Goal: Task Accomplishment & Management: Manage account settings

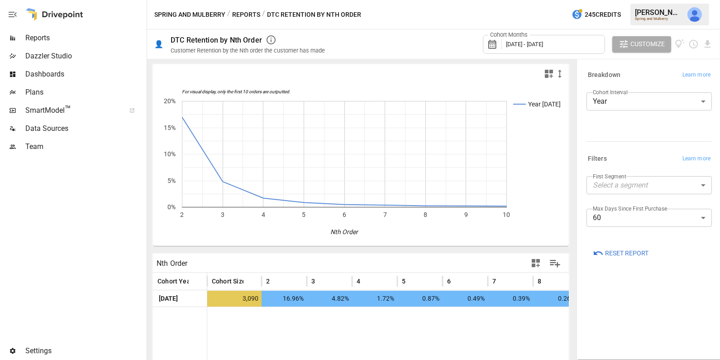
click at [527, 45] on span "[DATE] - [DATE]" at bounding box center [524, 44] width 37 height 7
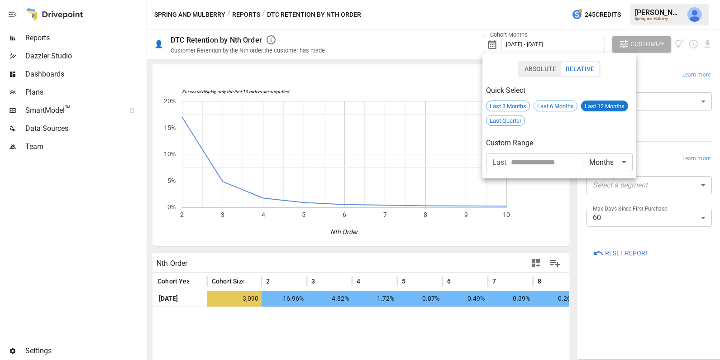
click at [408, 66] on div at bounding box center [360, 180] width 720 height 360
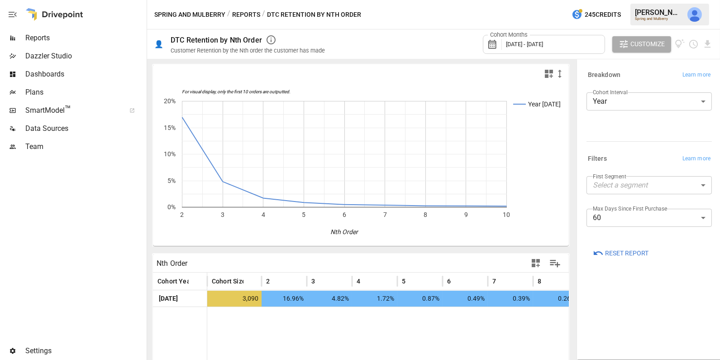
click at [534, 262] on icon "button" at bounding box center [536, 263] width 11 height 11
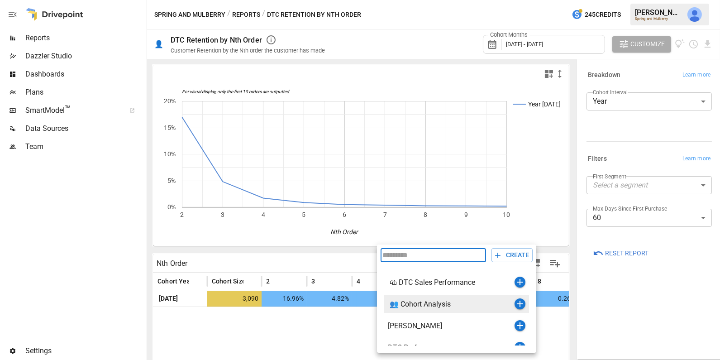
scroll to position [10, 0]
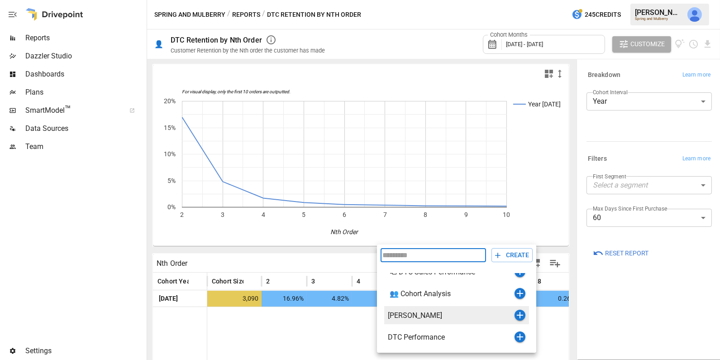
click at [520, 314] on icon "button" at bounding box center [520, 315] width 6 height 6
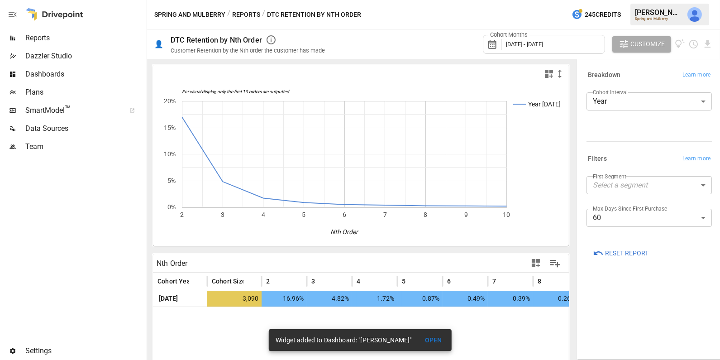
click at [618, 0] on body "Reports Dazzler Studio Dashboards Plans SmartModel ™ Data Sources Team Settings…" at bounding box center [360, 0] width 720 height 0
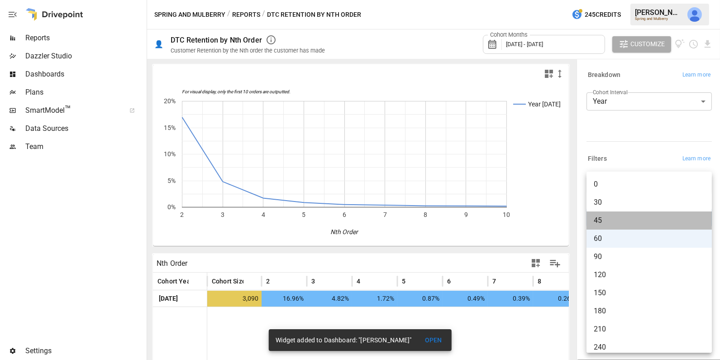
click at [617, 214] on li "45" at bounding box center [649, 220] width 125 height 18
type input "**"
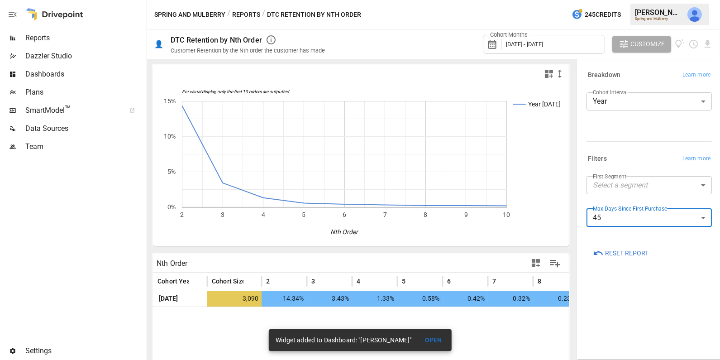
click at [536, 264] on icon "button" at bounding box center [536, 263] width 11 height 11
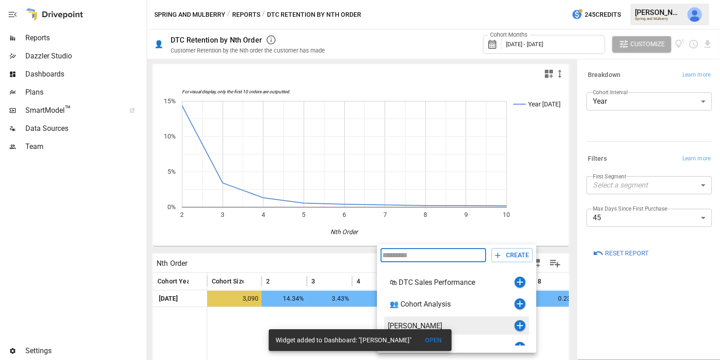
scroll to position [10, 0]
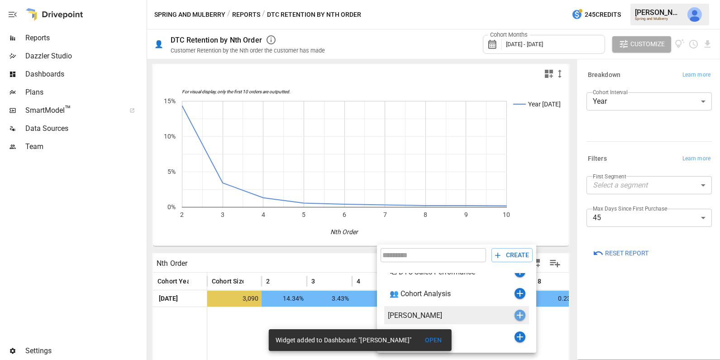
click at [518, 316] on icon "button" at bounding box center [520, 315] width 11 height 11
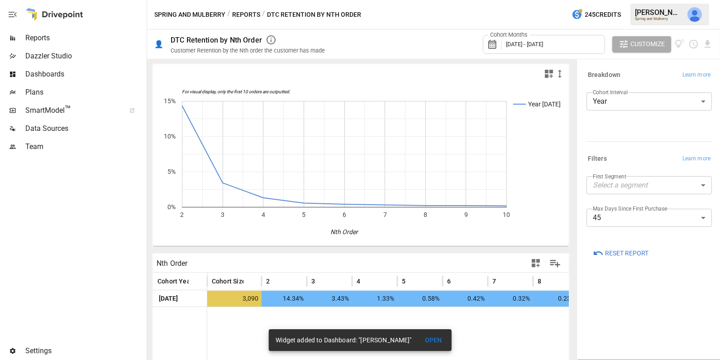
click at [74, 79] on span "Dashboards" at bounding box center [85, 74] width 120 height 11
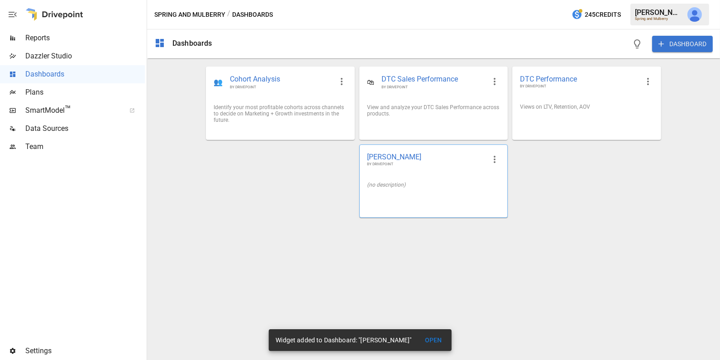
click at [404, 191] on div "(no description)" at bounding box center [434, 184] width 148 height 21
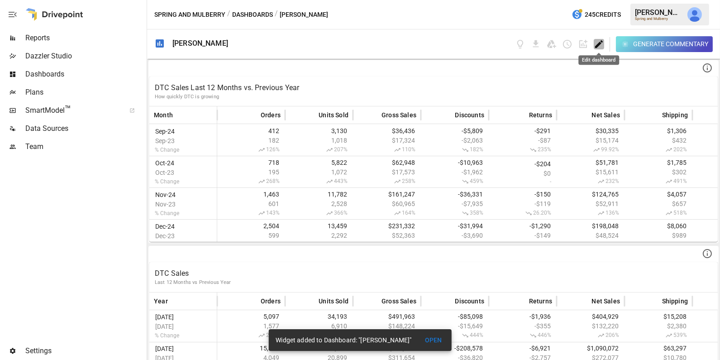
click at [600, 45] on icon "Edit dashboard" at bounding box center [599, 44] width 10 height 10
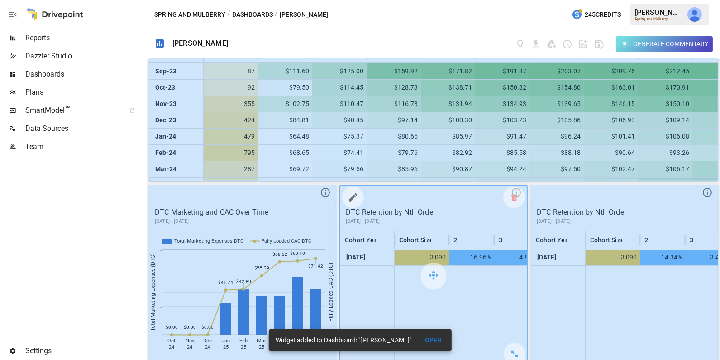
scroll to position [1919, 0]
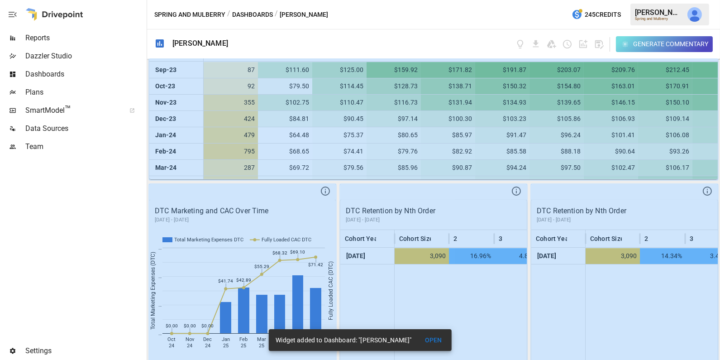
click at [442, 340] on button "OPEN" at bounding box center [433, 340] width 29 height 17
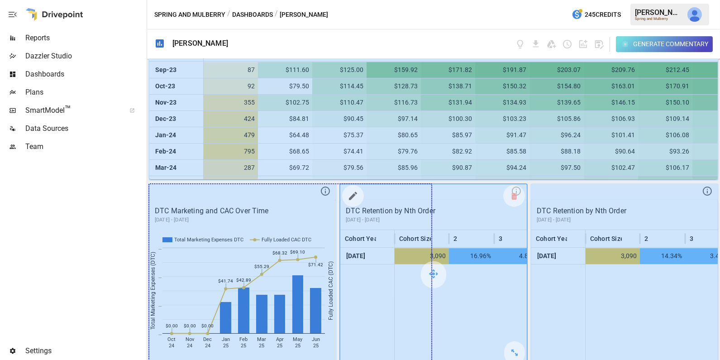
drag, startPoint x: 323, startPoint y: 345, endPoint x: 492, endPoint y: 328, distance: 170.2
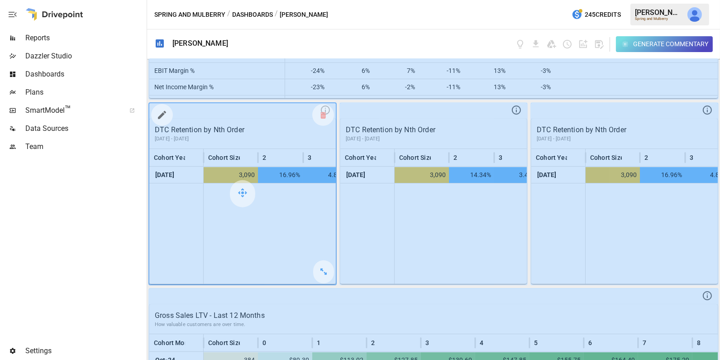
scroll to position [1443, 0]
click at [602, 43] on icon "button" at bounding box center [599, 44] width 10 height 10
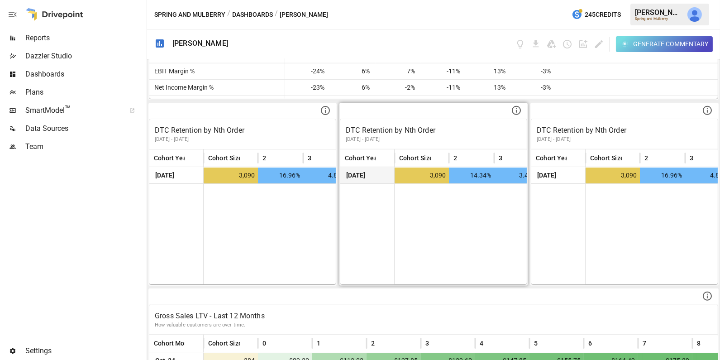
click at [446, 171] on span "3,090" at bounding box center [423, 176] width 48 height 16
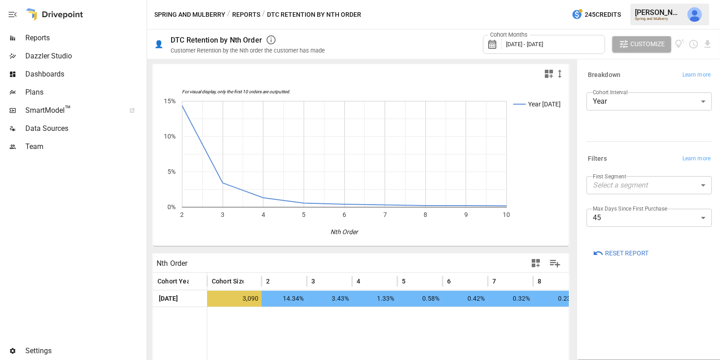
click at [551, 35] on div "Cohort Months [DATE] - [DATE]" at bounding box center [544, 44] width 122 height 19
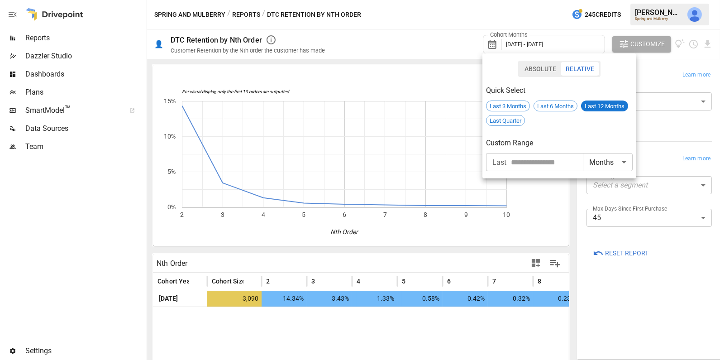
click at [521, 14] on div at bounding box center [360, 180] width 720 height 360
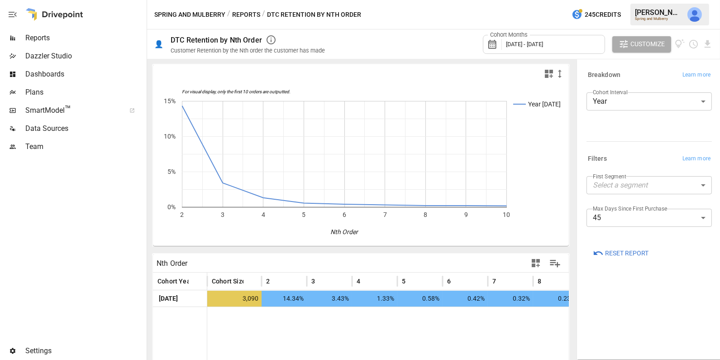
click at [60, 79] on span "Dashboards" at bounding box center [85, 74] width 120 height 11
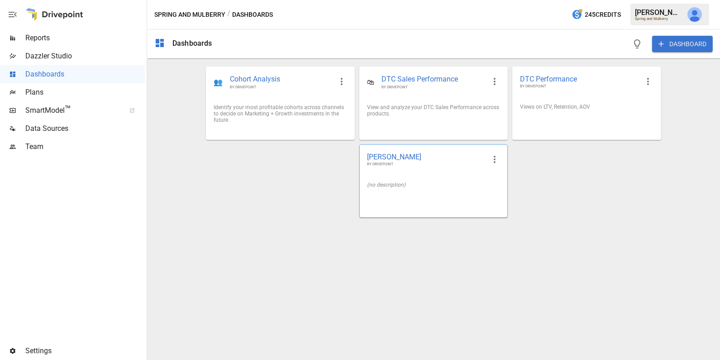
click at [417, 169] on div "[PERSON_NAME] BY DRIVEPOINT" at bounding box center [434, 159] width 148 height 29
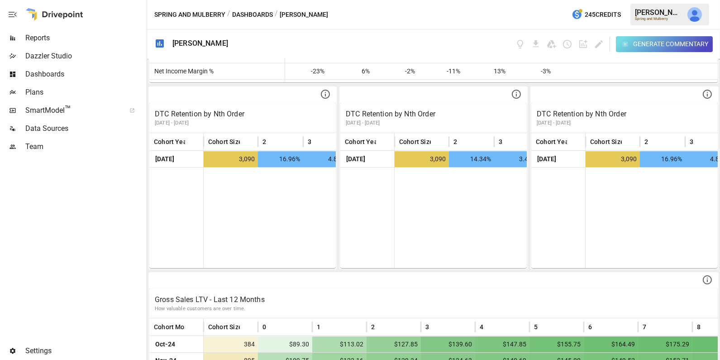
scroll to position [1468, 0]
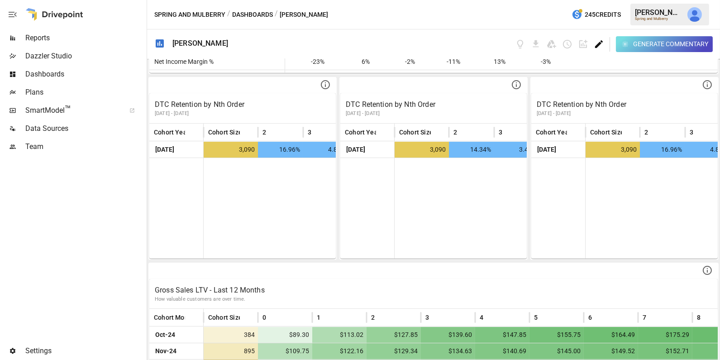
click at [597, 44] on icon "Edit dashboard" at bounding box center [599, 44] width 8 height 8
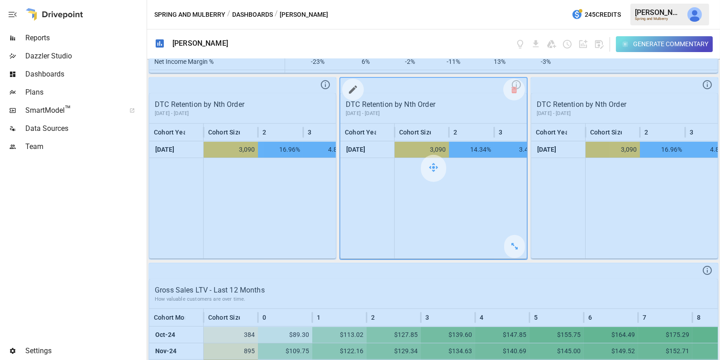
click at [353, 89] on icon "button" at bounding box center [353, 89] width 11 height 11
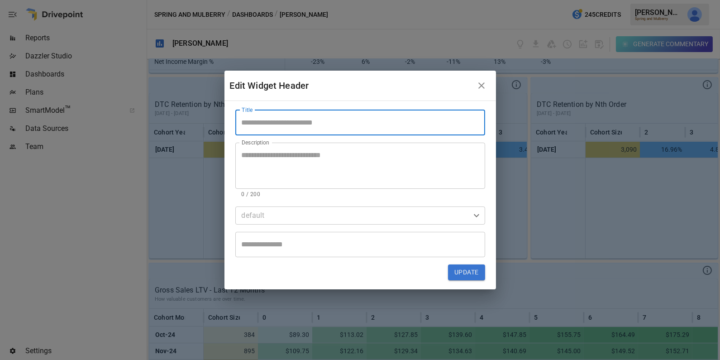
click at [289, 127] on input "Title" at bounding box center [360, 122] width 250 height 25
type input "**********"
click at [475, 273] on button "Update" at bounding box center [466, 272] width 37 height 16
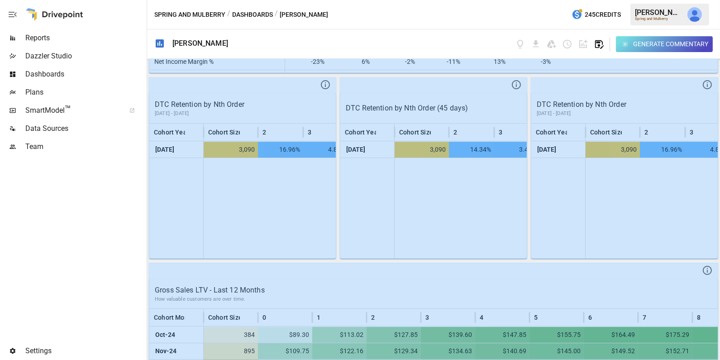
click at [599, 48] on icon "button" at bounding box center [599, 44] width 10 height 10
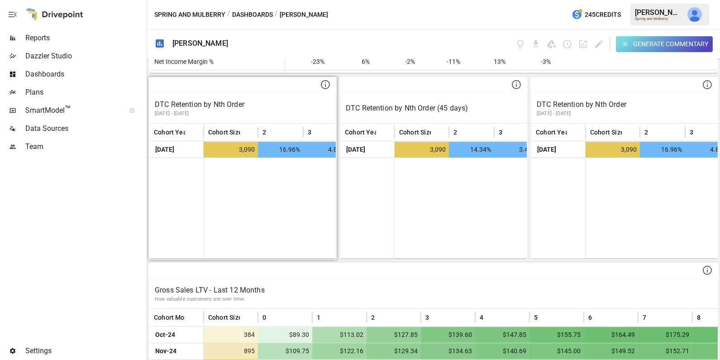
click at [282, 170] on div at bounding box center [503, 208] width 598 height 101
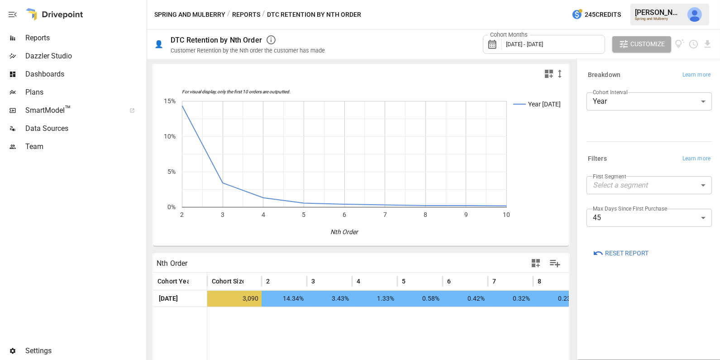
click at [116, 74] on span "Dashboards" at bounding box center [85, 74] width 120 height 11
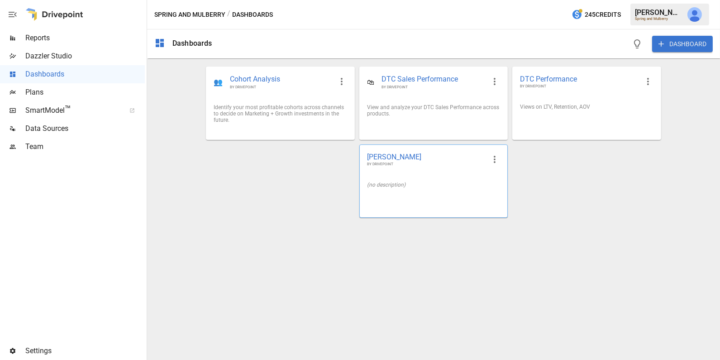
click at [453, 173] on div "[PERSON_NAME] BY DRIVEPOINT" at bounding box center [434, 159] width 148 height 29
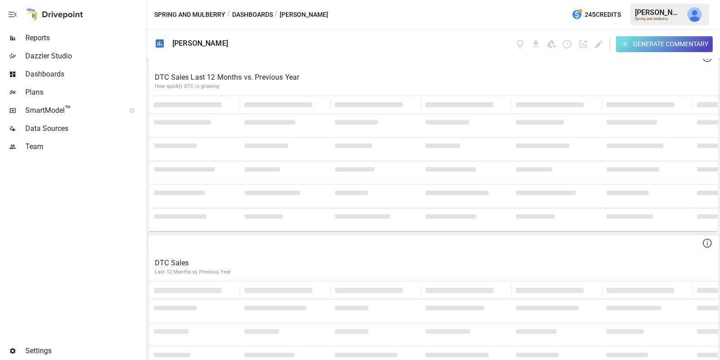
scroll to position [14, 0]
click at [600, 42] on icon "Edit dashboard" at bounding box center [599, 44] width 10 height 10
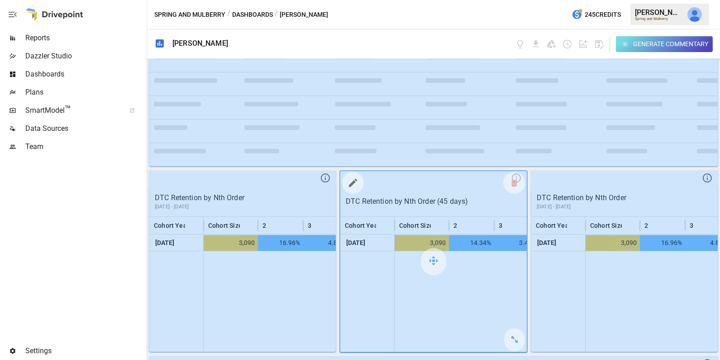
scroll to position [1418, 0]
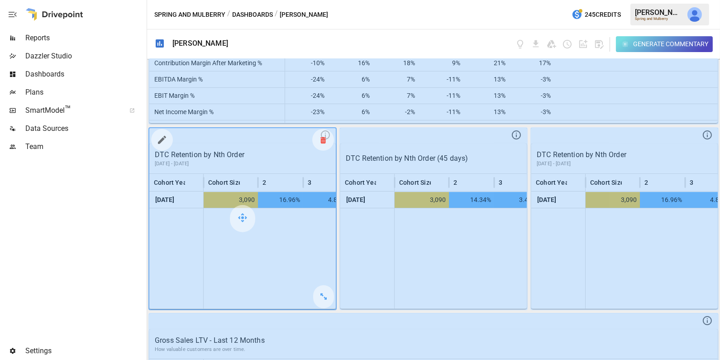
click at [316, 142] on div at bounding box center [323, 140] width 22 height 22
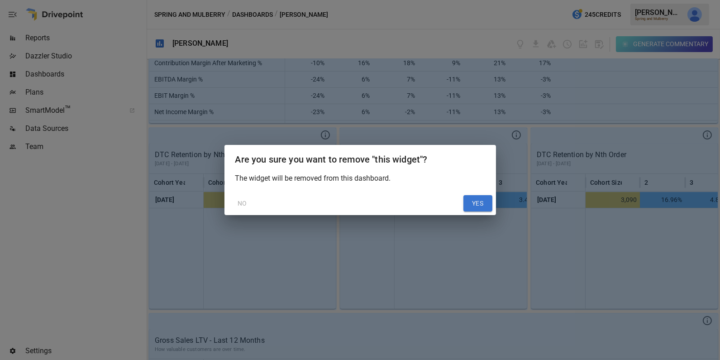
click at [481, 202] on button "YES" at bounding box center [478, 203] width 29 height 16
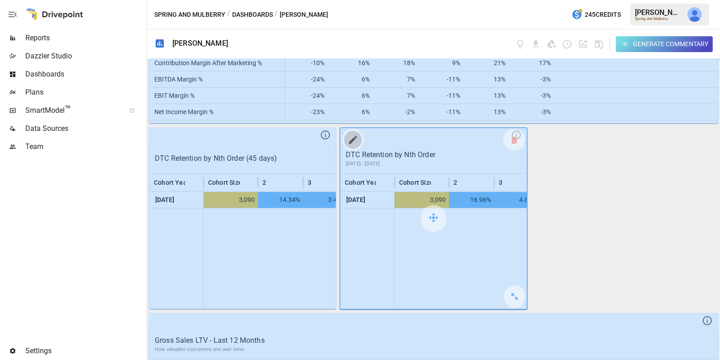
click at [349, 142] on button "button" at bounding box center [353, 140] width 18 height 18
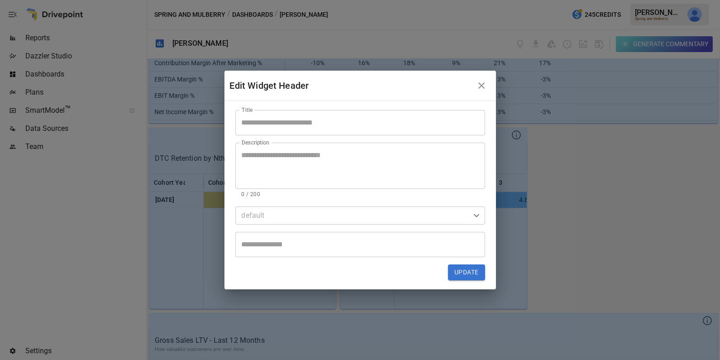
click at [399, 116] on input "Title" at bounding box center [360, 122] width 250 height 25
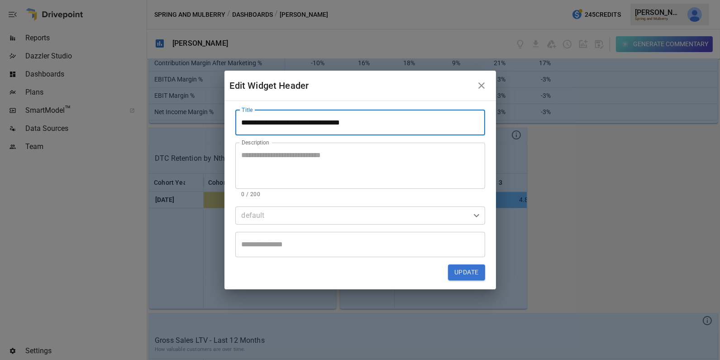
type input "**********"
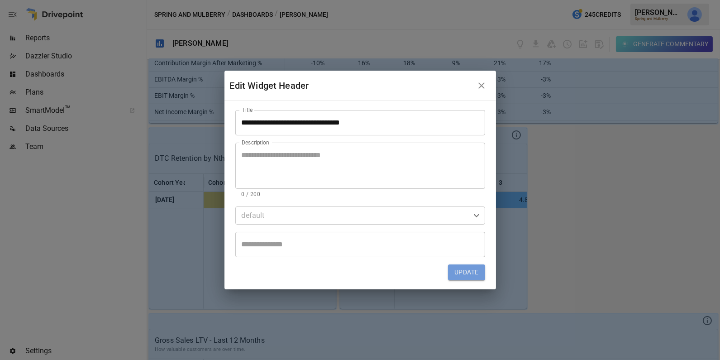
click at [478, 270] on button "Update" at bounding box center [466, 272] width 37 height 16
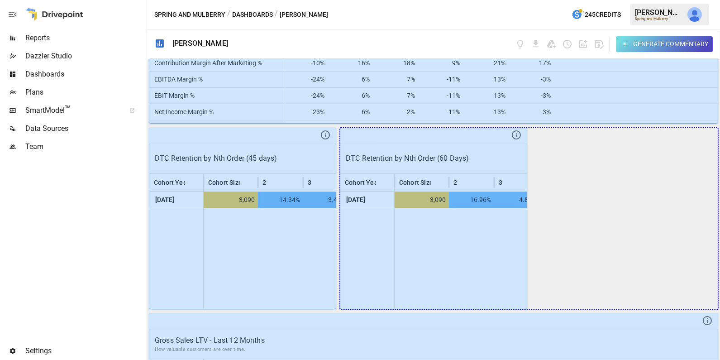
drag, startPoint x: 517, startPoint y: 297, endPoint x: 675, endPoint y: 295, distance: 158.0
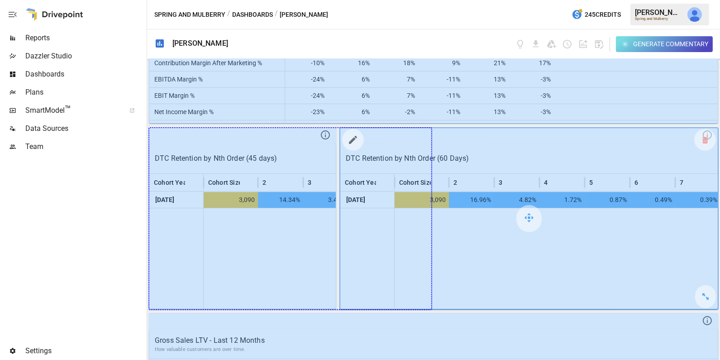
drag, startPoint x: 327, startPoint y: 292, endPoint x: 477, endPoint y: 274, distance: 151.3
click at [477, 274] on div "DTC Sales Last 12 Months vs. Previous Year How quickly DTC is growing Month Ord…" at bounding box center [433, 209] width 573 height 301
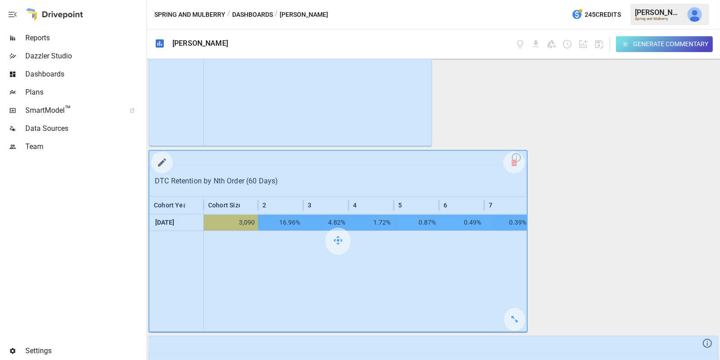
scroll to position [1585, 0]
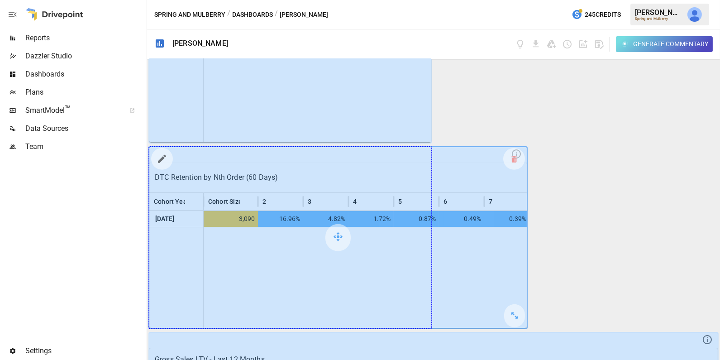
drag, startPoint x: 512, startPoint y: 312, endPoint x: 401, endPoint y: 309, distance: 110.5
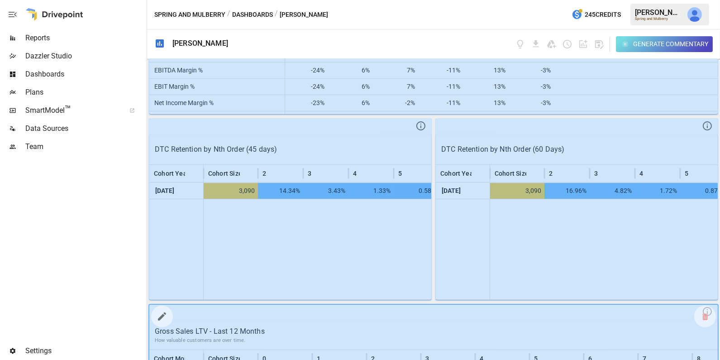
scroll to position [1429, 0]
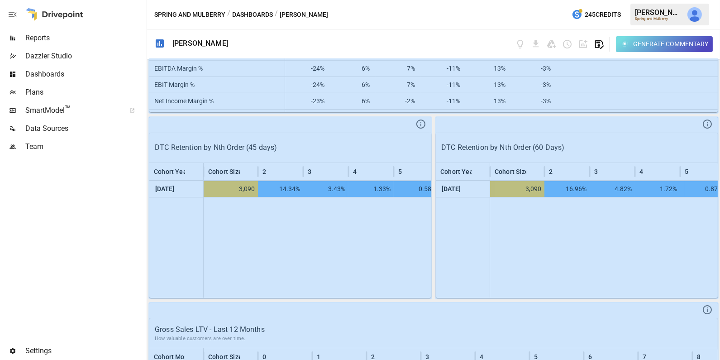
click at [599, 43] on icon "button" at bounding box center [599, 44] width 10 height 10
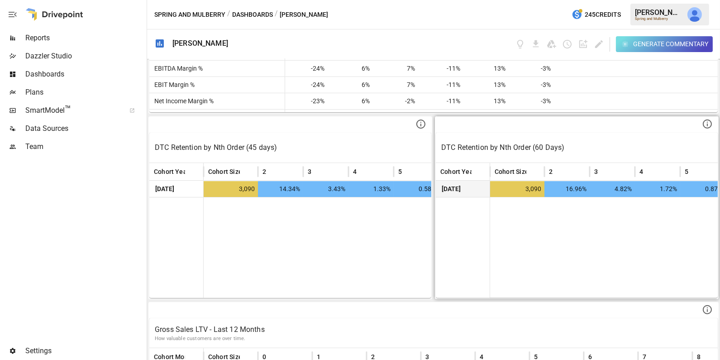
click at [546, 182] on div "16.96%" at bounding box center [567, 189] width 45 height 16
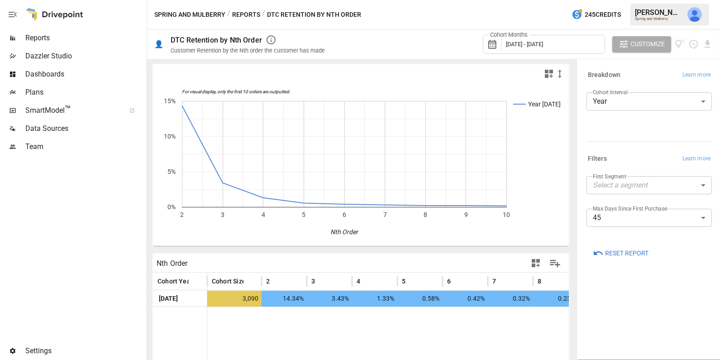
click at [608, 0] on body "Reports Dazzler Studio Dashboards Plans SmartModel ™ Data Sources Team Settings…" at bounding box center [360, 0] width 720 height 0
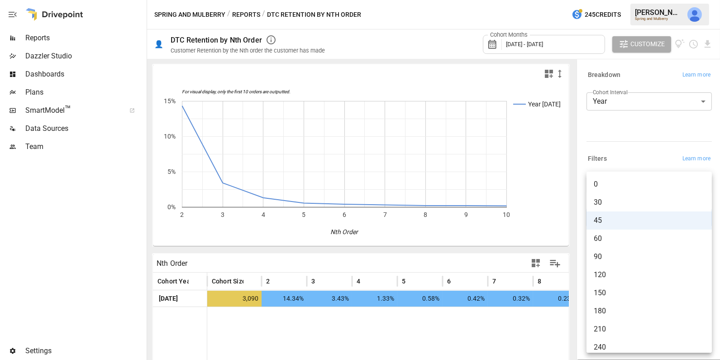
click at [608, 237] on span "60" at bounding box center [649, 238] width 111 height 11
type input "**"
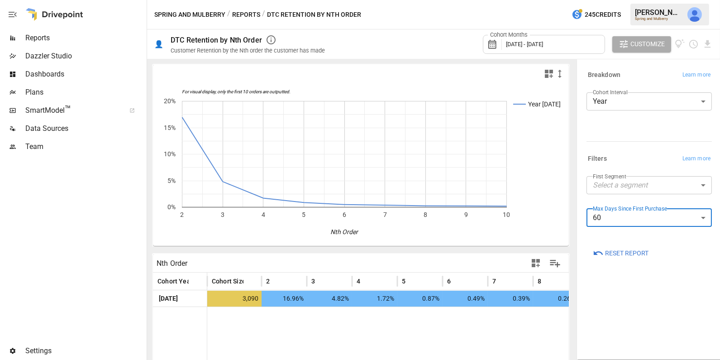
click at [536, 264] on icon "button" at bounding box center [536, 263] width 11 height 11
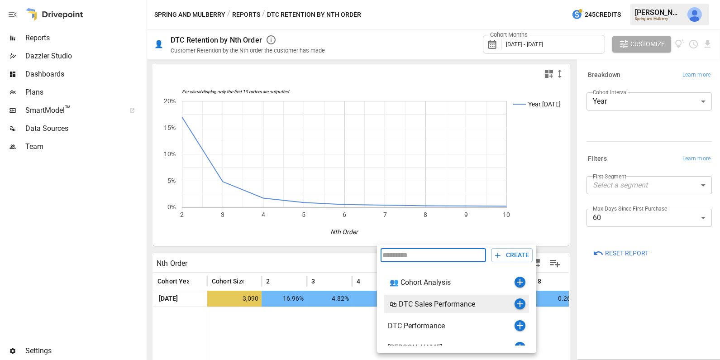
scroll to position [10, 0]
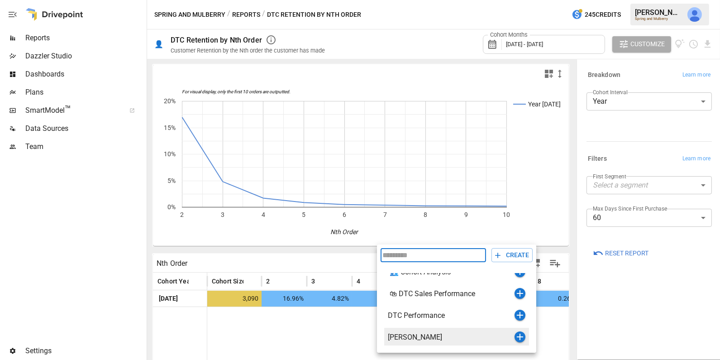
click at [521, 337] on icon "button" at bounding box center [520, 336] width 11 height 11
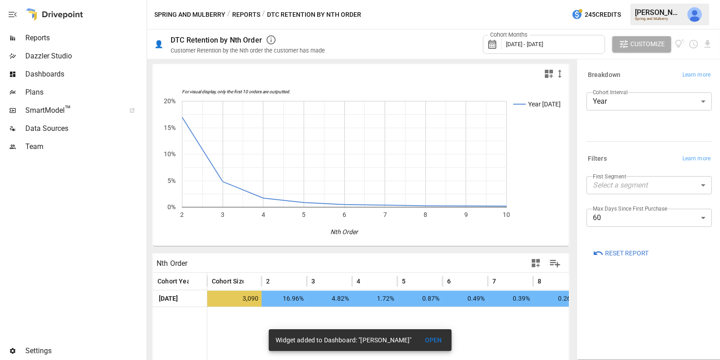
click at [101, 68] on div "Dashboards" at bounding box center [72, 74] width 145 height 18
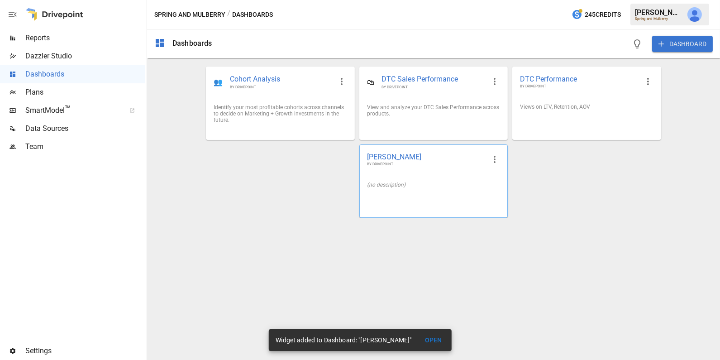
click at [428, 186] on div "(no description)" at bounding box center [433, 185] width 133 height 6
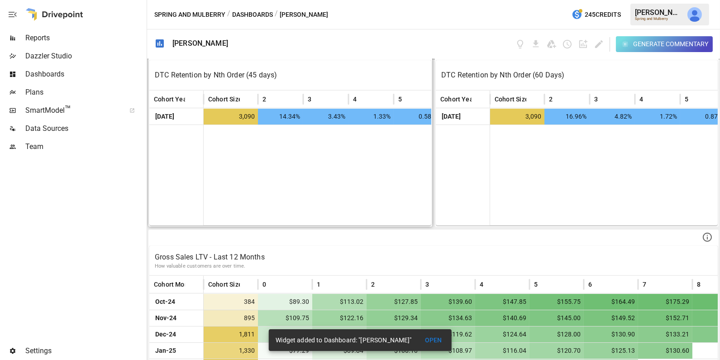
scroll to position [1474, 0]
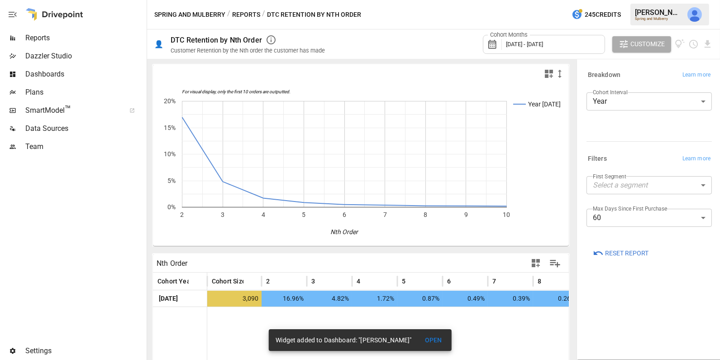
click at [105, 67] on div "Dashboards" at bounding box center [72, 74] width 145 height 18
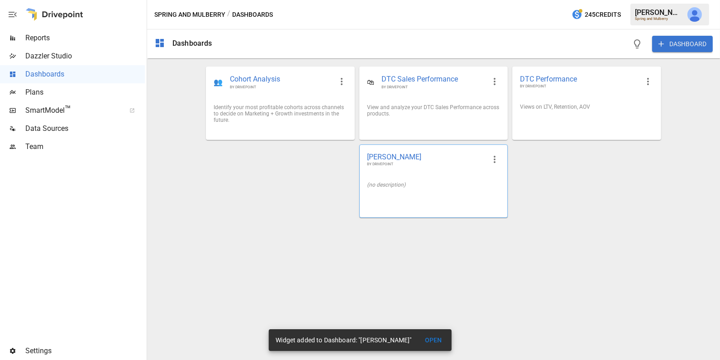
click at [395, 171] on div "[PERSON_NAME] BY DRIVEPOINT" at bounding box center [434, 159] width 148 height 29
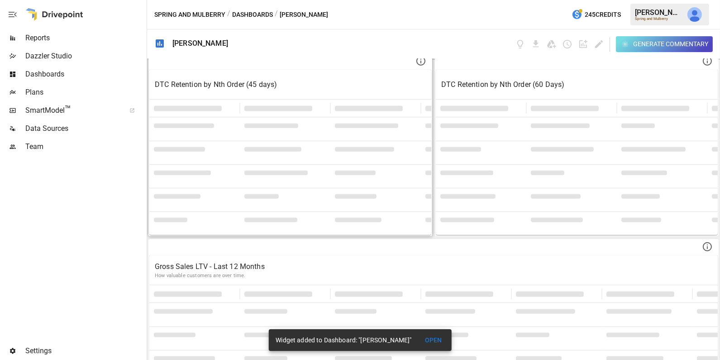
scroll to position [1494, 0]
click at [348, 169] on span at bounding box center [355, 170] width 41 height 5
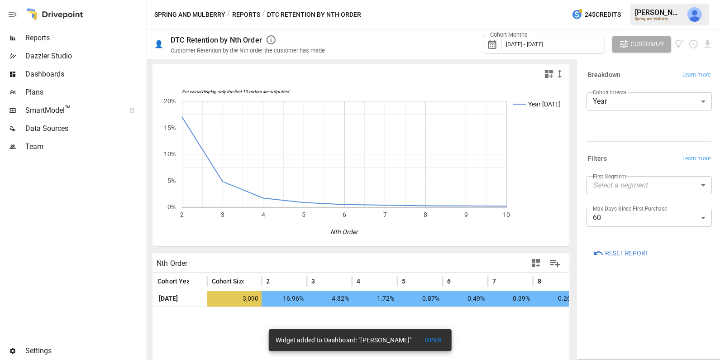
click at [634, 0] on body "Reports Dazzler Studio Dashboards Plans SmartModel ™ Data Sources Team Settings…" at bounding box center [360, 0] width 720 height 0
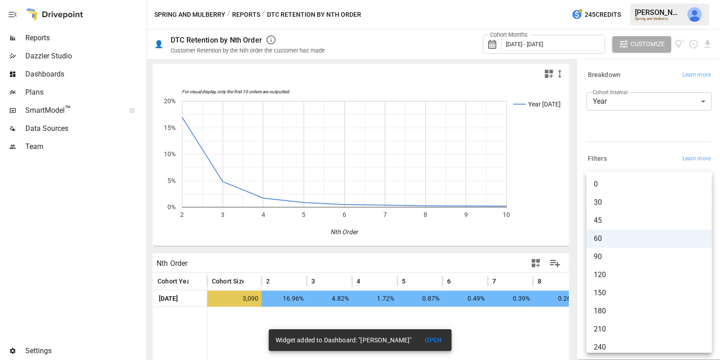
click at [623, 221] on span "45" at bounding box center [649, 220] width 111 height 11
type input "**"
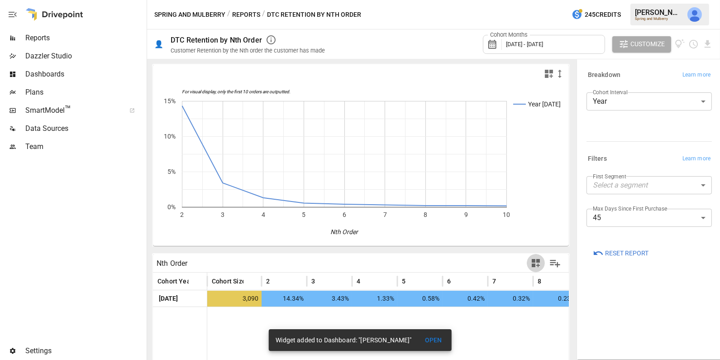
click at [534, 264] on icon "button" at bounding box center [536, 263] width 8 height 8
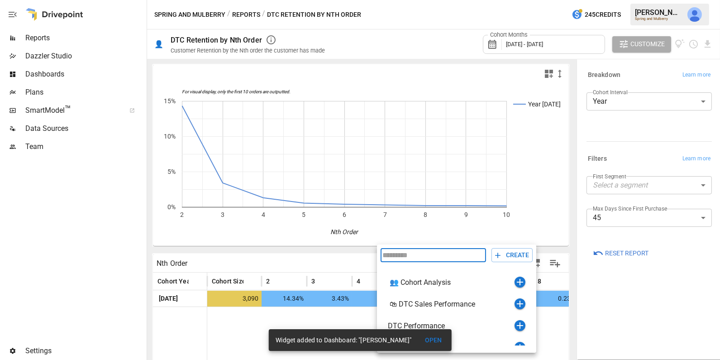
scroll to position [10, 0]
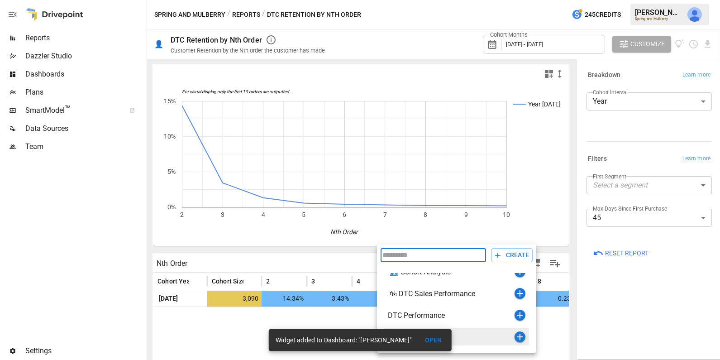
click at [517, 336] on icon "button" at bounding box center [520, 336] width 11 height 11
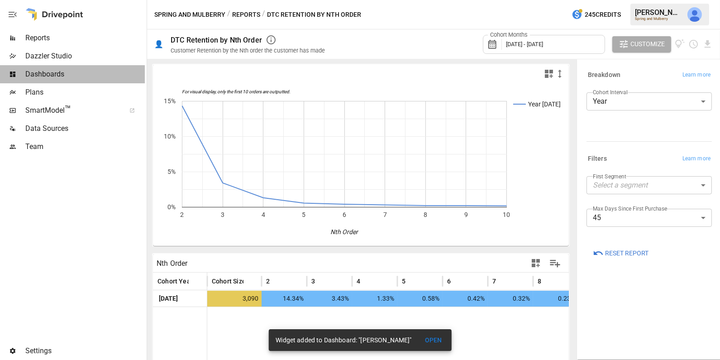
click at [81, 72] on span "Dashboards" at bounding box center [85, 74] width 120 height 11
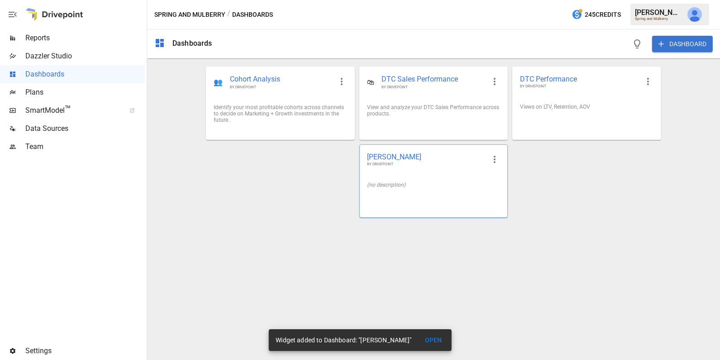
click at [473, 180] on div "(no description)" at bounding box center [434, 184] width 148 height 21
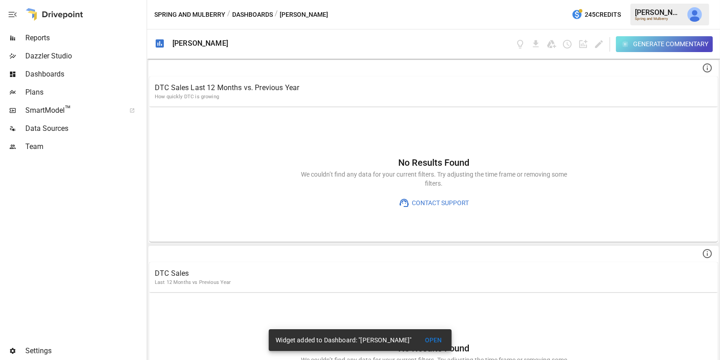
scroll to position [1916, 0]
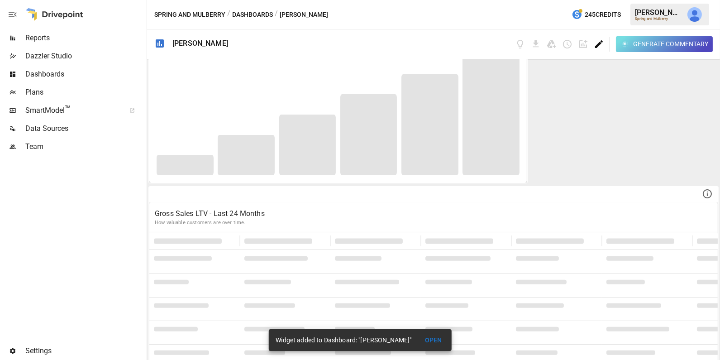
click at [599, 42] on icon "Edit dashboard" at bounding box center [599, 44] width 8 height 8
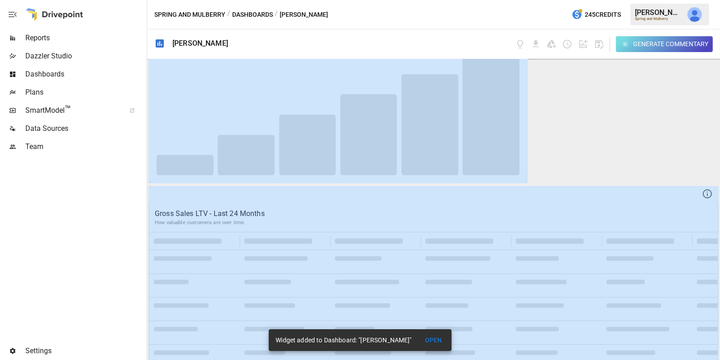
scroll to position [2108, 0]
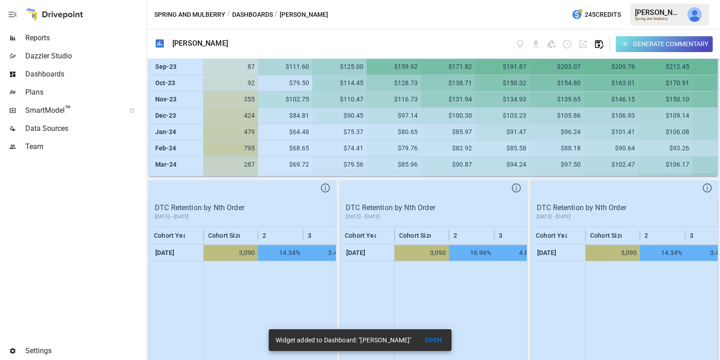
click at [601, 42] on icon "button" at bounding box center [599, 44] width 10 height 10
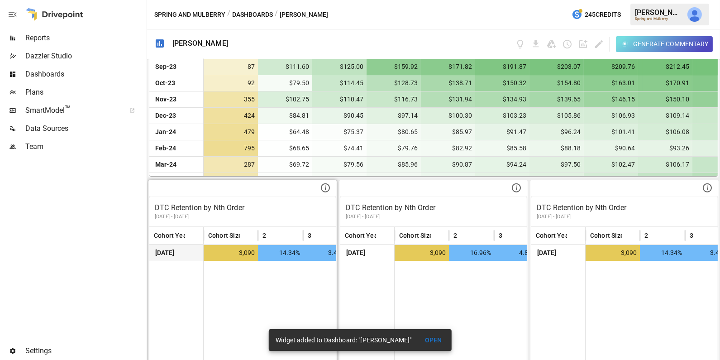
click at [284, 251] on span "14.34%" at bounding box center [282, 253] width 39 height 16
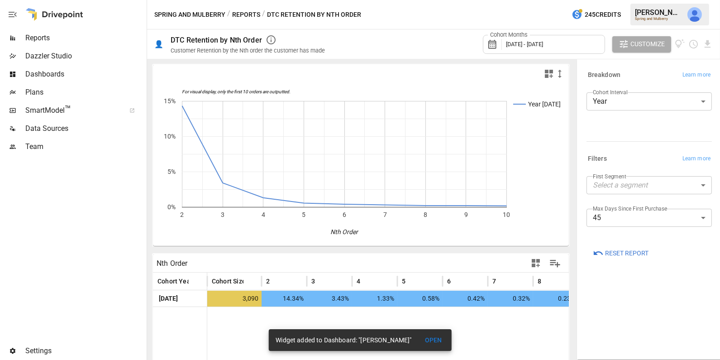
click at [47, 70] on span "Dashboards" at bounding box center [85, 74] width 120 height 11
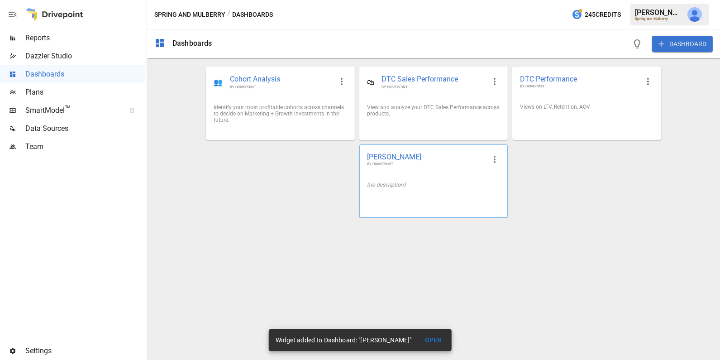
click at [458, 185] on div "(no description)" at bounding box center [433, 185] width 133 height 6
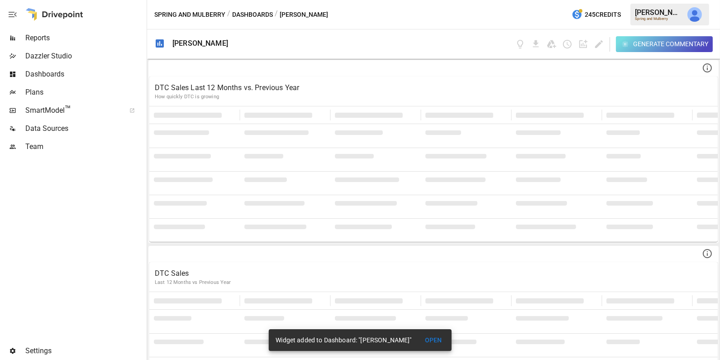
scroll to position [1744, 0]
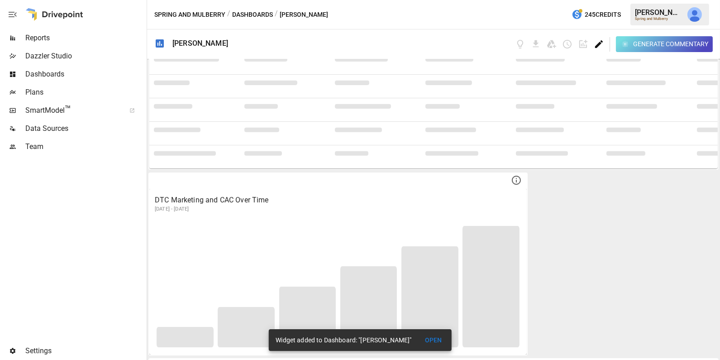
click at [602, 40] on icon "Edit dashboard" at bounding box center [599, 44] width 10 height 10
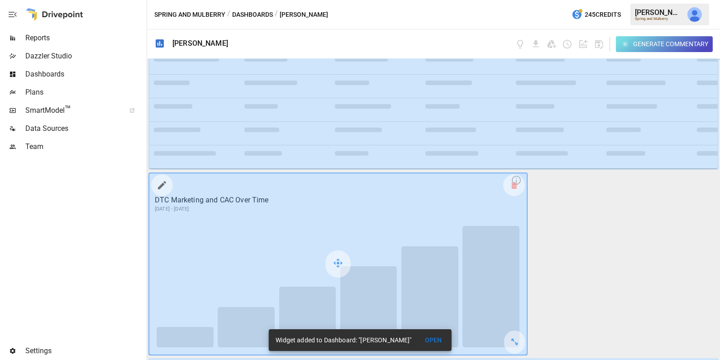
scroll to position [2108, 0]
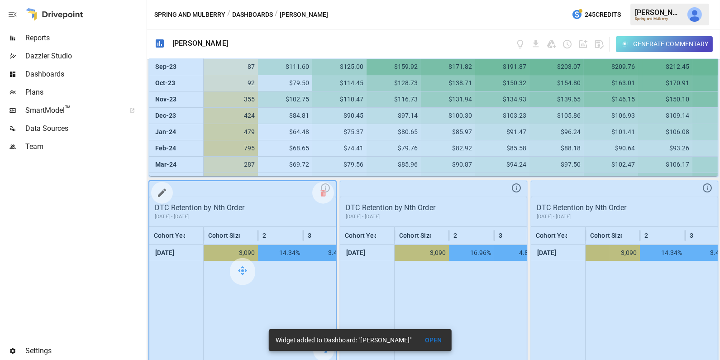
click at [163, 194] on icon "button" at bounding box center [162, 192] width 11 height 11
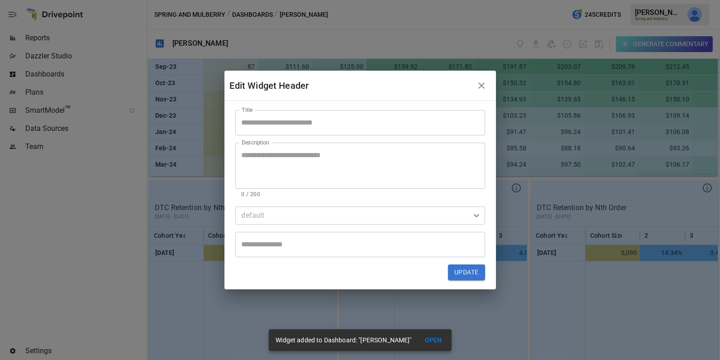
click at [276, 120] on input "Title" at bounding box center [360, 122] width 250 height 25
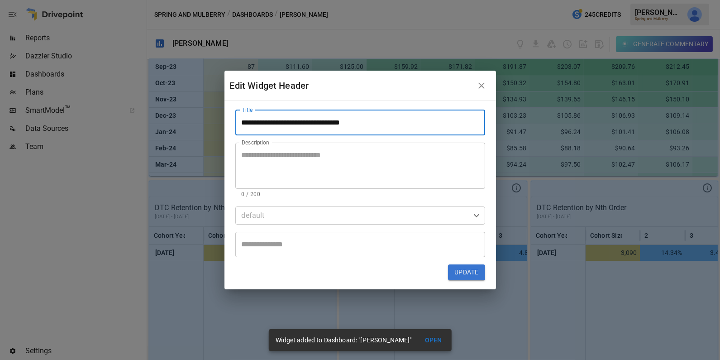
type input "**********"
click at [472, 271] on button "Update" at bounding box center [466, 272] width 37 height 16
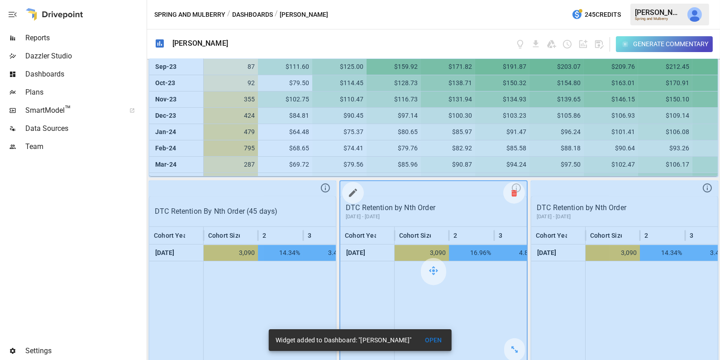
click at [520, 191] on div at bounding box center [514, 193] width 22 height 22
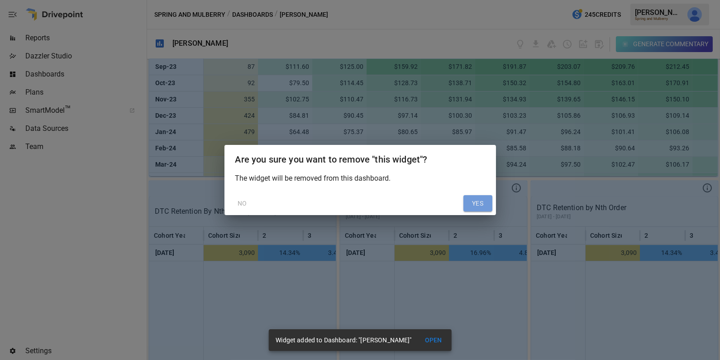
click at [473, 202] on button "YES" at bounding box center [478, 203] width 29 height 16
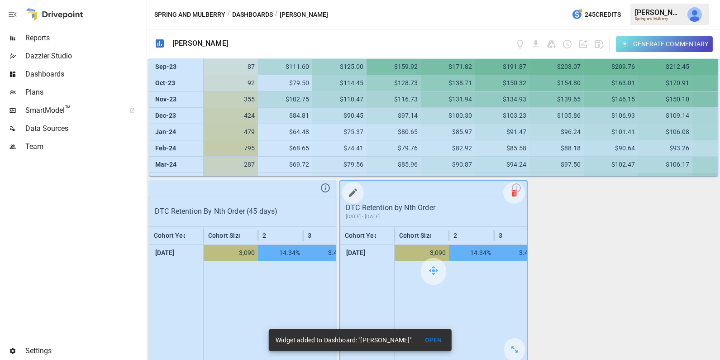
click at [511, 190] on div at bounding box center [514, 193] width 22 height 22
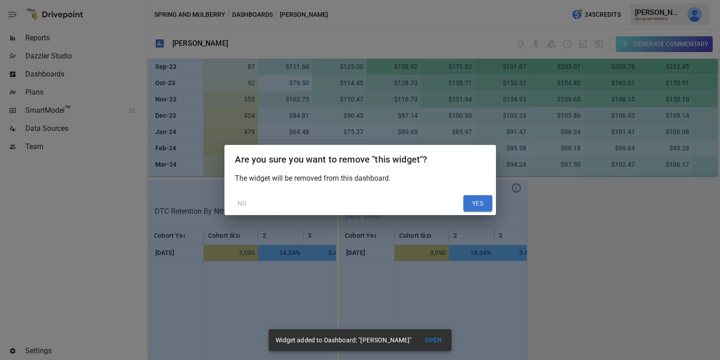
click at [470, 205] on button "YES" at bounding box center [478, 203] width 29 height 16
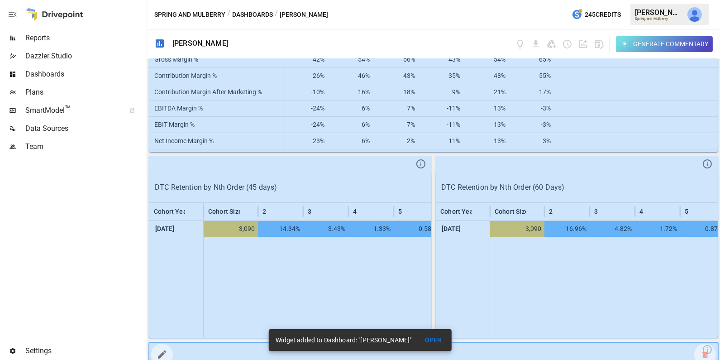
scroll to position [1373, 0]
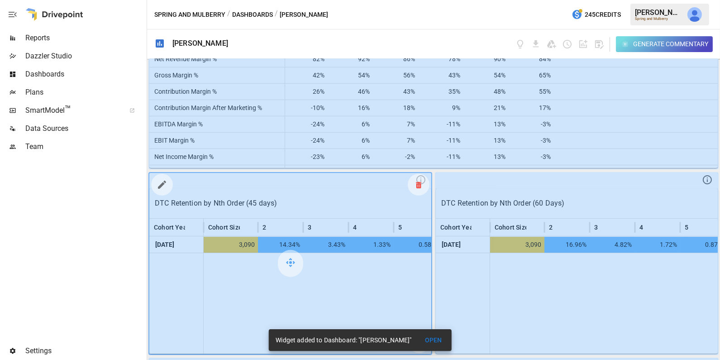
click at [415, 183] on div at bounding box center [419, 185] width 22 height 22
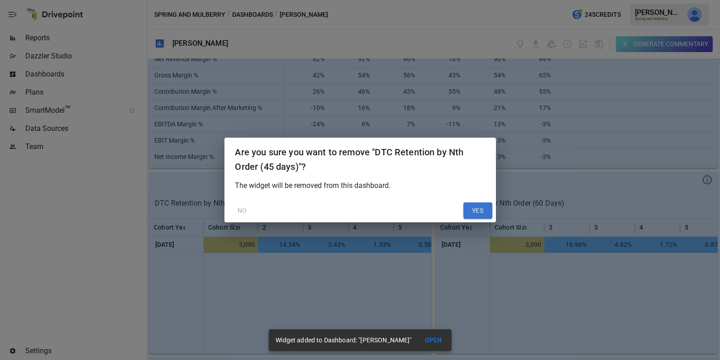
click at [473, 206] on button "YES" at bounding box center [478, 210] width 29 height 16
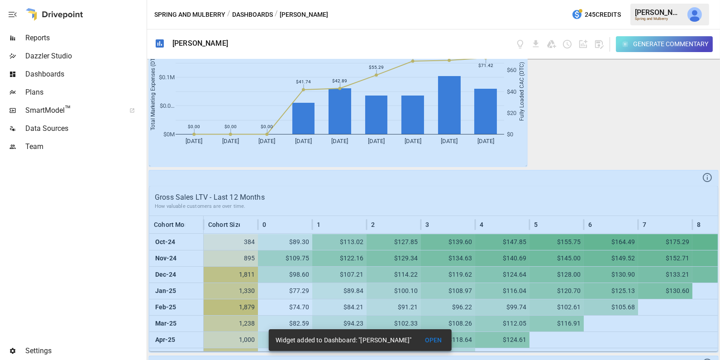
scroll to position [1376, 0]
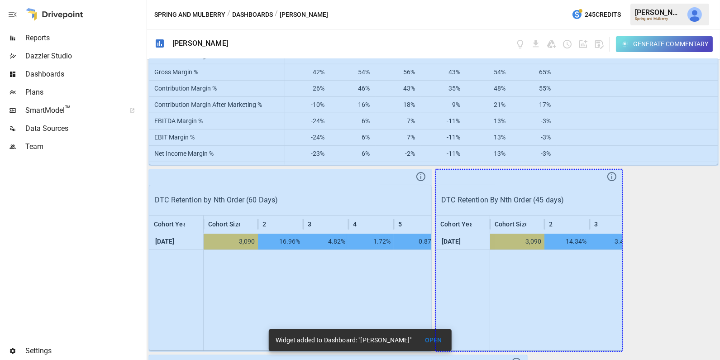
drag, startPoint x: 613, startPoint y: 336, endPoint x: 699, endPoint y: 331, distance: 85.7
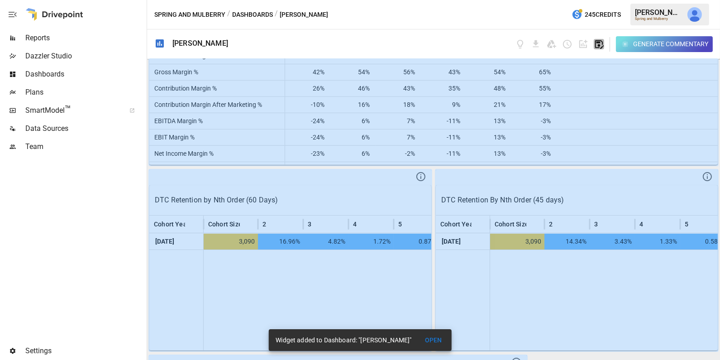
click at [597, 42] on icon "button" at bounding box center [599, 44] width 9 height 9
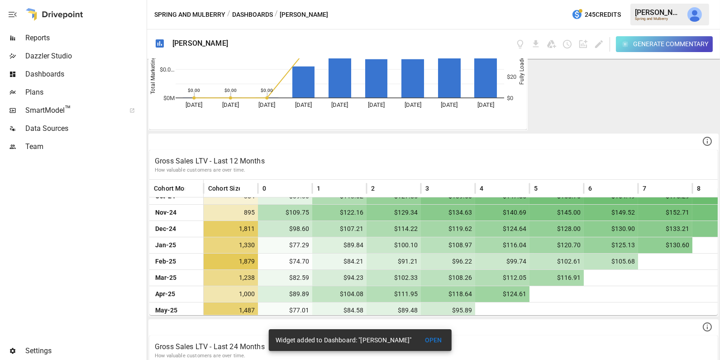
scroll to position [0, 0]
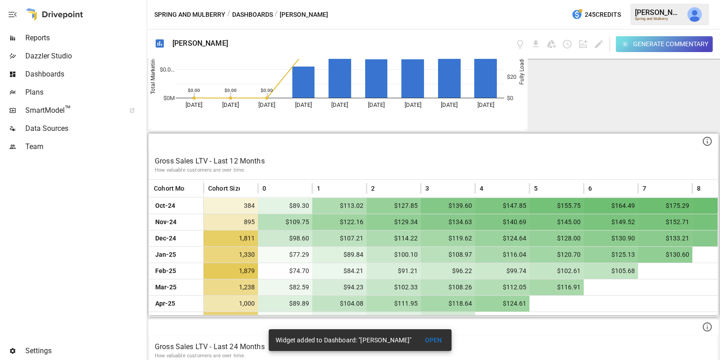
click at [362, 167] on p "How valuable customers are over time." at bounding box center [434, 170] width 558 height 7
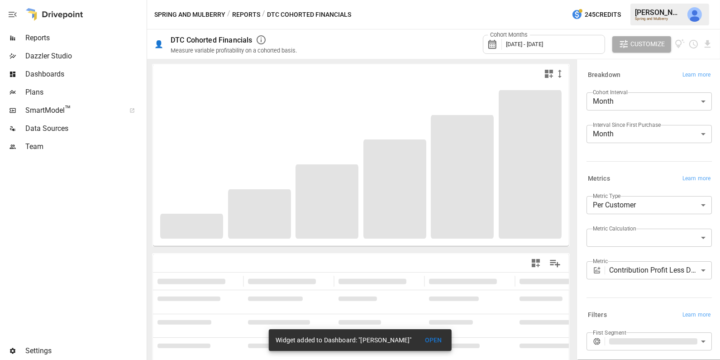
click at [666, 0] on body "**********" at bounding box center [360, 0] width 720 height 0
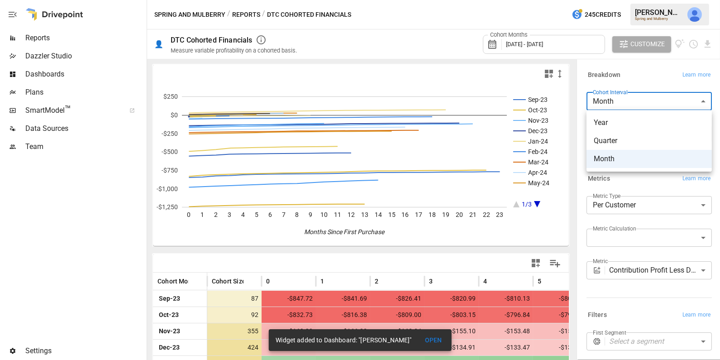
click at [649, 119] on span "Year" at bounding box center [649, 122] width 111 height 11
type input "****"
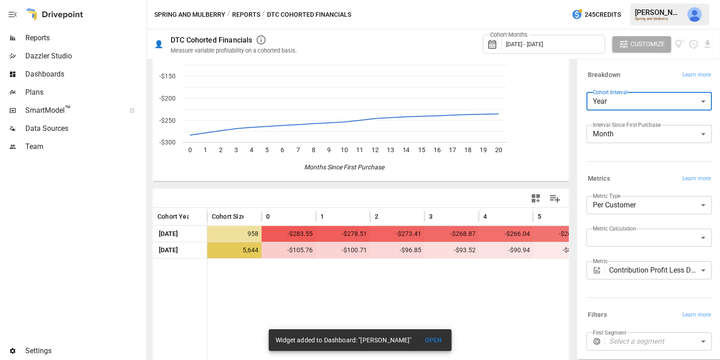
scroll to position [66, 0]
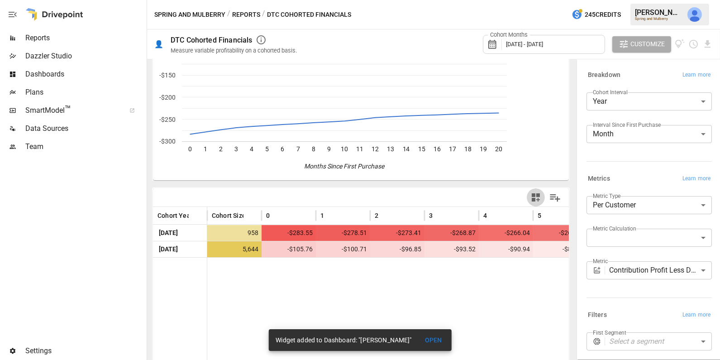
click at [532, 197] on icon "button" at bounding box center [536, 197] width 11 height 11
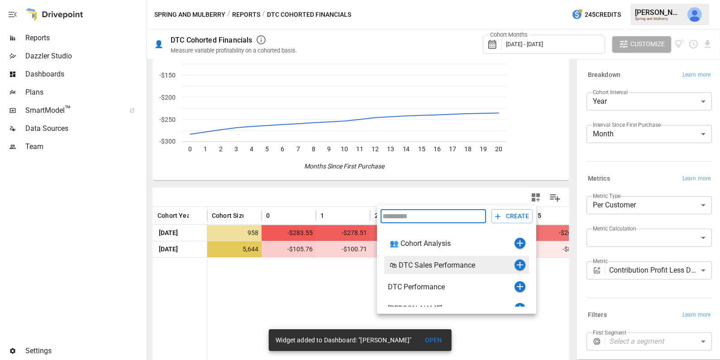
scroll to position [10, 0]
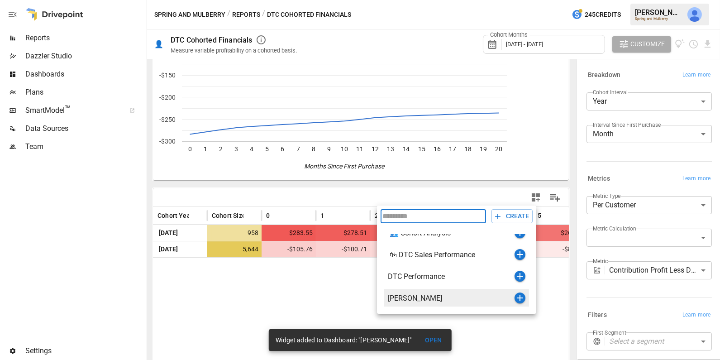
click at [518, 298] on icon "button" at bounding box center [520, 297] width 11 height 11
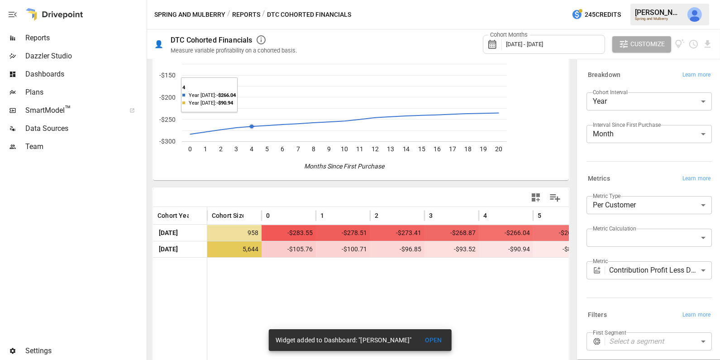
click at [247, 12] on button "Reports" at bounding box center [246, 14] width 28 height 11
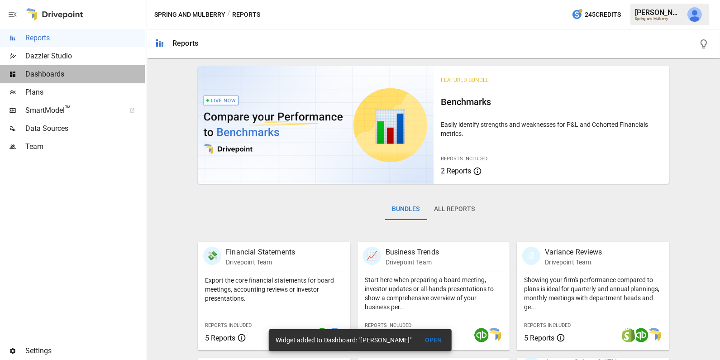
click at [85, 74] on span "Dashboards" at bounding box center [85, 74] width 120 height 11
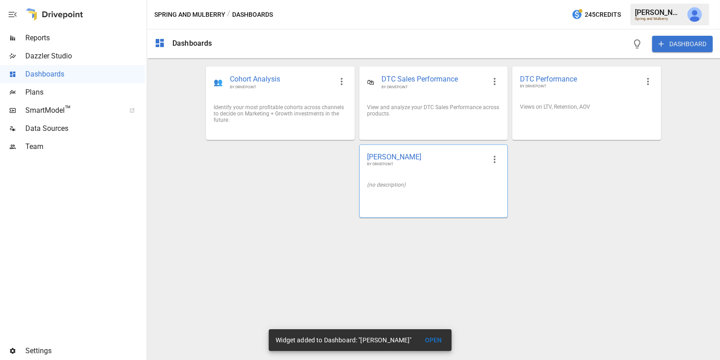
click at [393, 175] on div "(no description)" at bounding box center [434, 184] width 148 height 21
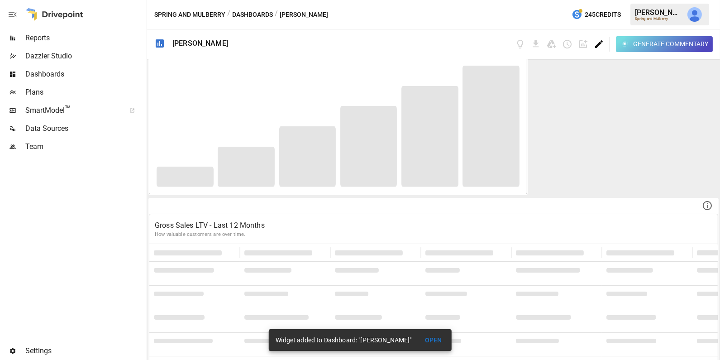
scroll to position [1745, 0]
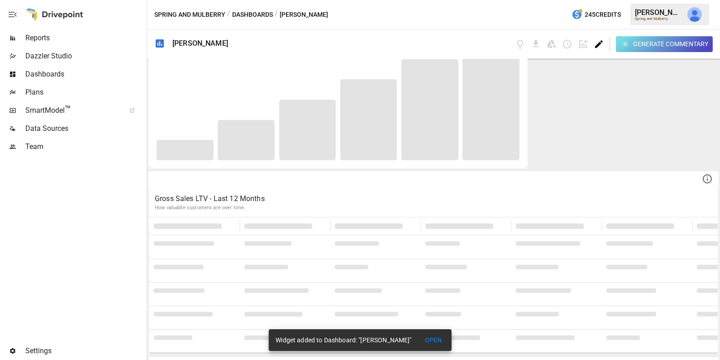
click at [599, 43] on icon "Edit dashboard" at bounding box center [599, 44] width 8 height 8
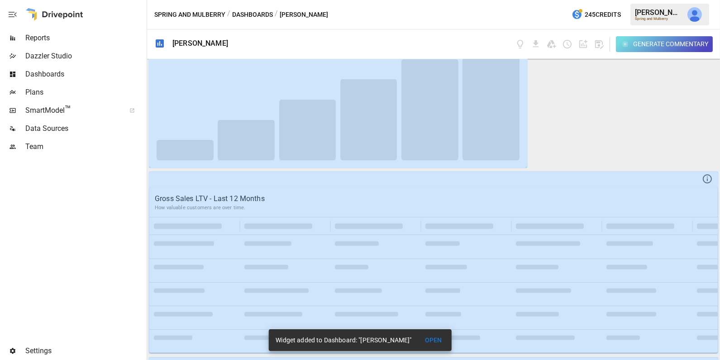
scroll to position [2108, 0]
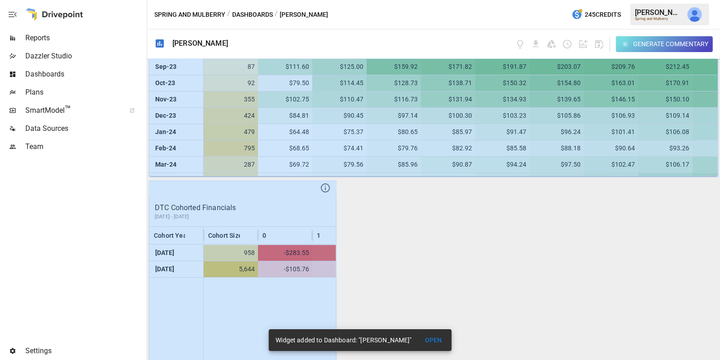
click at [443, 338] on button "OPEN" at bounding box center [433, 340] width 29 height 17
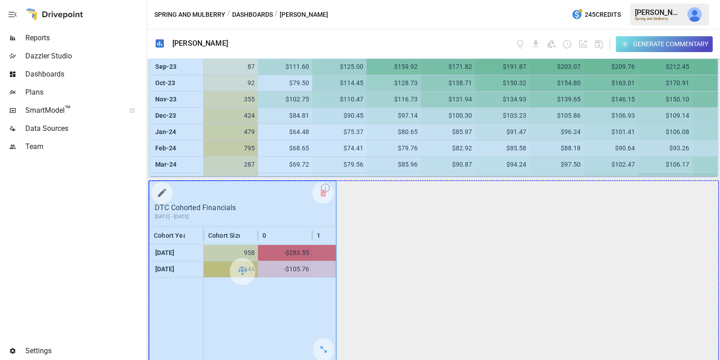
drag, startPoint x: 325, startPoint y: 343, endPoint x: 625, endPoint y: 317, distance: 301.3
click at [625, 317] on div "DTC Sales Last 12 Months vs. Previous Year How quickly DTC is growing Month Ord…" at bounding box center [433, 209] width 573 height 301
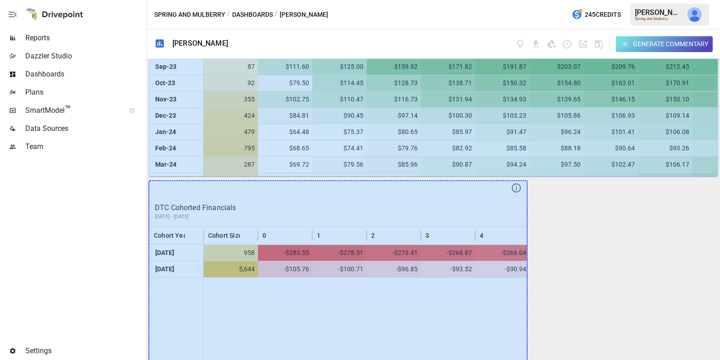
drag, startPoint x: 516, startPoint y: 345, endPoint x: 613, endPoint y: 345, distance: 96.9
click at [613, 345] on div "DTC Sales Last 12 Months vs. Previous Year How quickly DTC is growing Month Ord…" at bounding box center [433, 209] width 573 height 301
drag, startPoint x: 516, startPoint y: 350, endPoint x: 621, endPoint y: 332, distance: 106.5
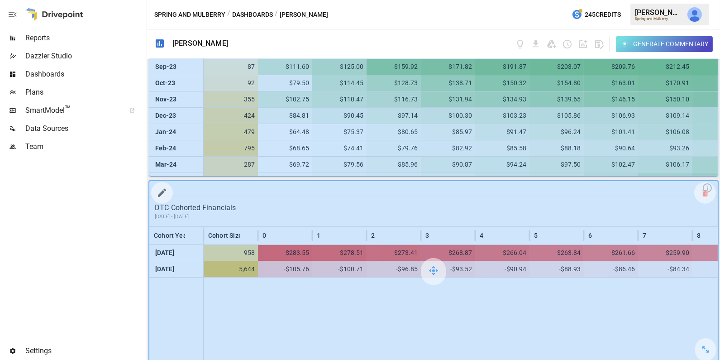
click at [162, 192] on icon "button" at bounding box center [162, 192] width 11 height 11
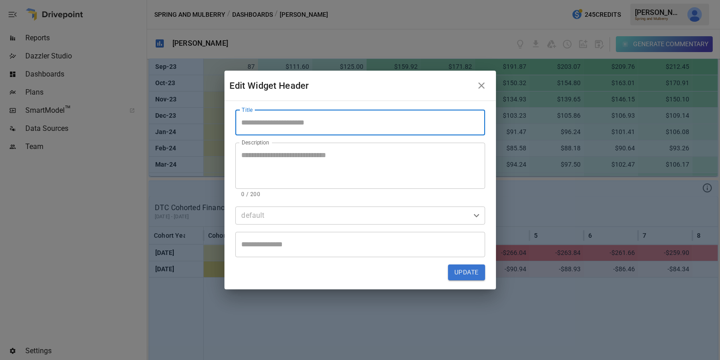
click at [264, 115] on input "Title" at bounding box center [360, 122] width 250 height 25
click at [272, 124] on input "**********" at bounding box center [360, 122] width 250 height 25
type input "**********"
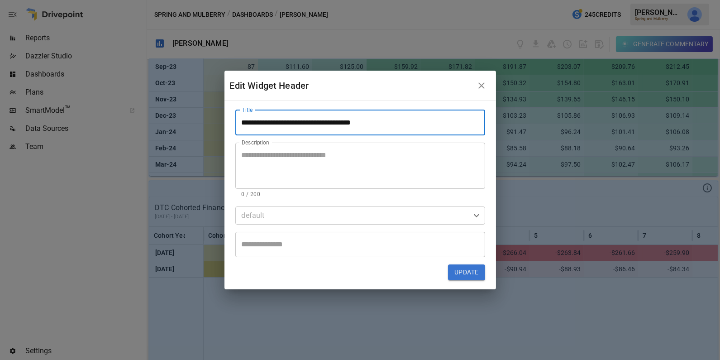
click at [283, 178] on textarea "Description" at bounding box center [360, 165] width 237 height 31
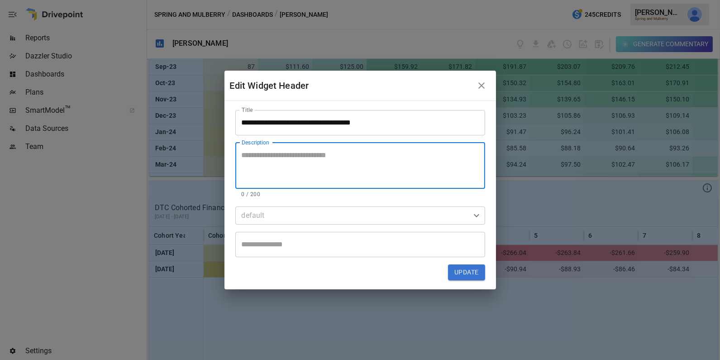
paste textarea "**********"
type textarea "**********"
click at [279, 123] on input "**********" at bounding box center [360, 122] width 250 height 25
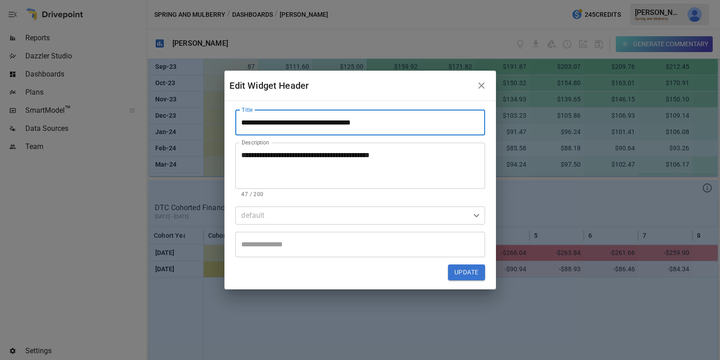
click at [279, 123] on input "**********" at bounding box center [360, 122] width 250 height 25
type input "**********"
click at [472, 273] on button "Update" at bounding box center [466, 272] width 37 height 16
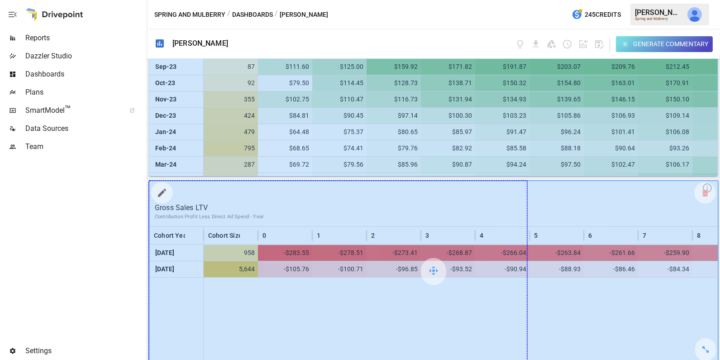
drag, startPoint x: 706, startPoint y: 345, endPoint x: 570, endPoint y: 328, distance: 137.0
click at [570, 328] on div at bounding box center [433, 271] width 569 height 181
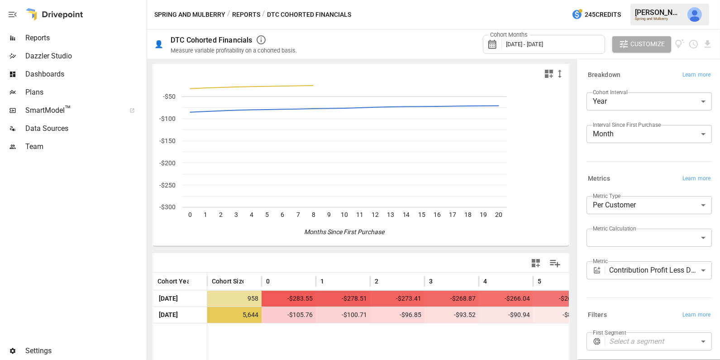
click at [96, 76] on span "Dashboards" at bounding box center [85, 74] width 120 height 11
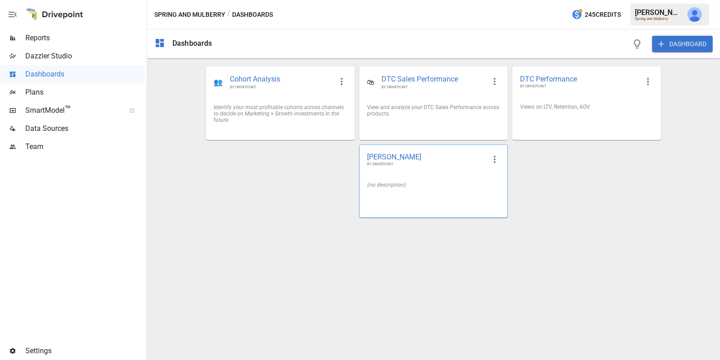
click at [440, 172] on div "[PERSON_NAME] BY DRIVEPOINT" at bounding box center [434, 159] width 148 height 29
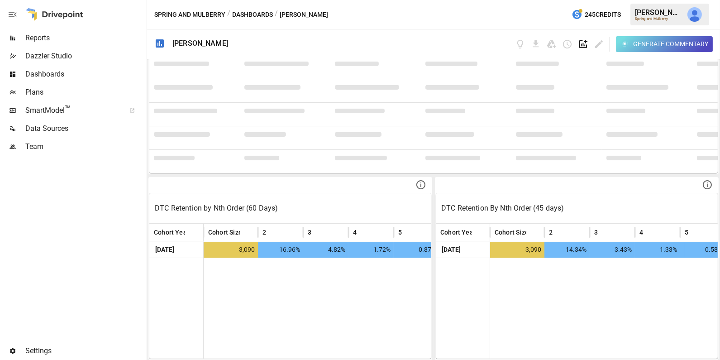
scroll to position [1636, 0]
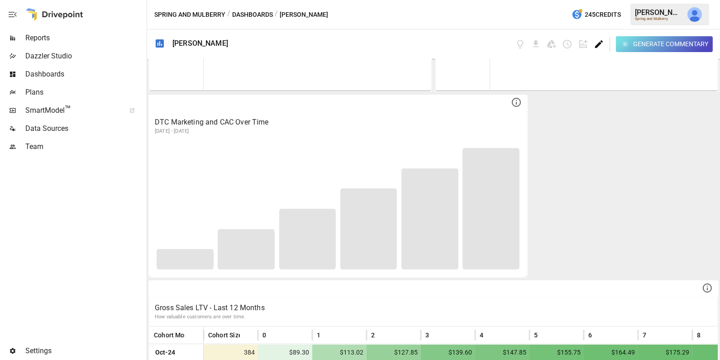
click at [603, 43] on icon "Edit dashboard" at bounding box center [599, 44] width 10 height 10
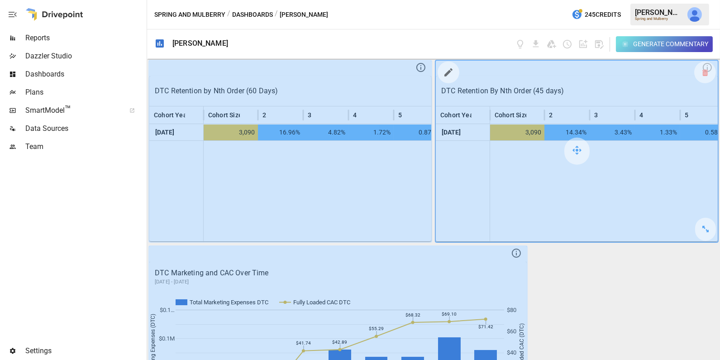
scroll to position [1482, 0]
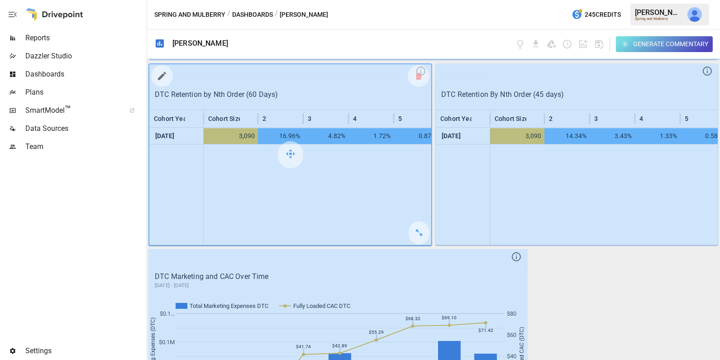
click at [165, 77] on icon "button" at bounding box center [162, 76] width 11 height 11
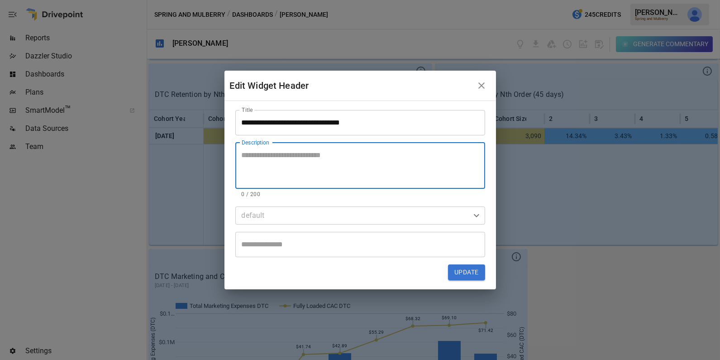
click at [277, 155] on textarea "Description" at bounding box center [360, 165] width 237 height 31
click at [274, 165] on textarea "**********" at bounding box center [360, 165] width 237 height 31
drag, startPoint x: 322, startPoint y: 167, endPoint x: 201, endPoint y: 136, distance: 125.3
click at [201, 136] on div "**********" at bounding box center [360, 180] width 720 height 360
type textarea "**********"
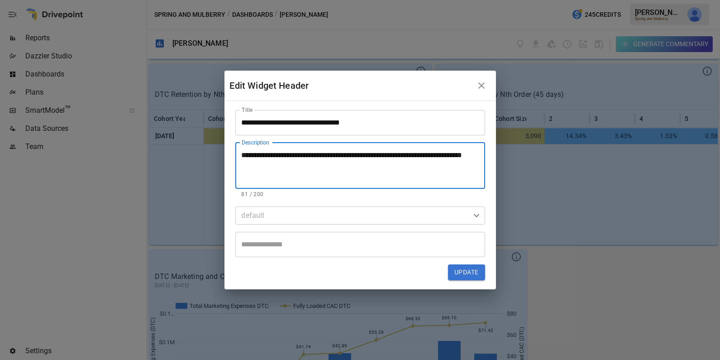
click at [464, 267] on button "Update" at bounding box center [466, 272] width 37 height 16
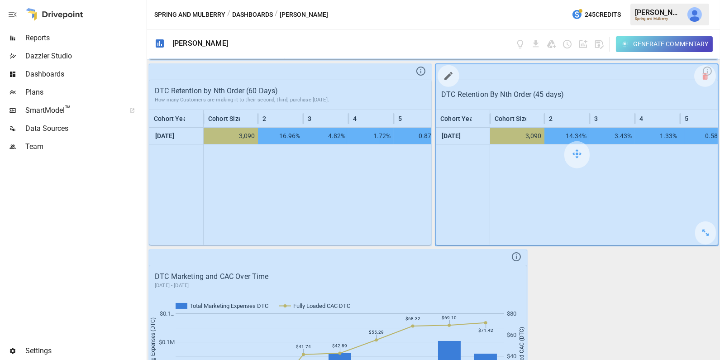
click at [447, 77] on icon "button" at bounding box center [448, 76] width 11 height 11
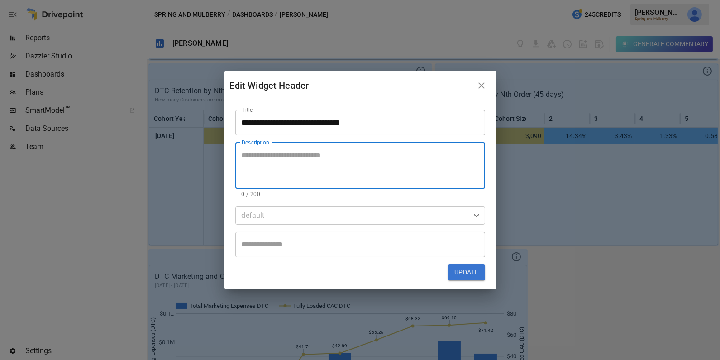
click at [386, 179] on textarea "Description" at bounding box center [360, 165] width 237 height 31
paste textarea "**********"
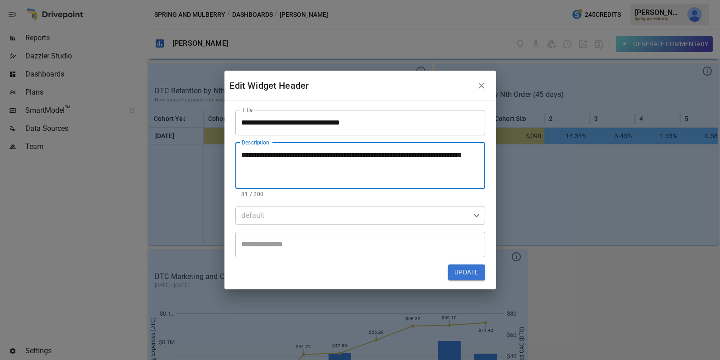
click at [269, 167] on textarea "**********" at bounding box center [360, 165] width 237 height 31
type textarea "**********"
click at [451, 271] on button "Update" at bounding box center [466, 272] width 37 height 16
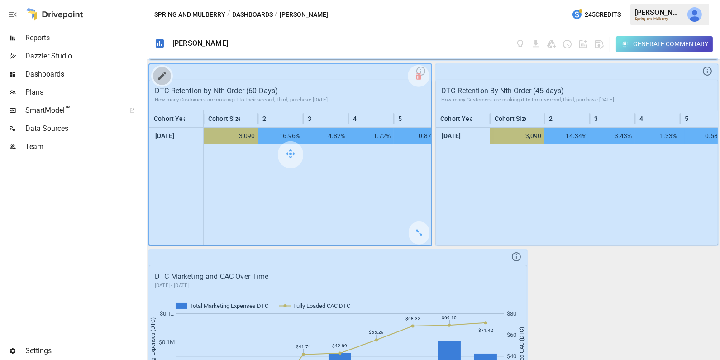
click at [163, 74] on icon "button" at bounding box center [162, 76] width 11 height 11
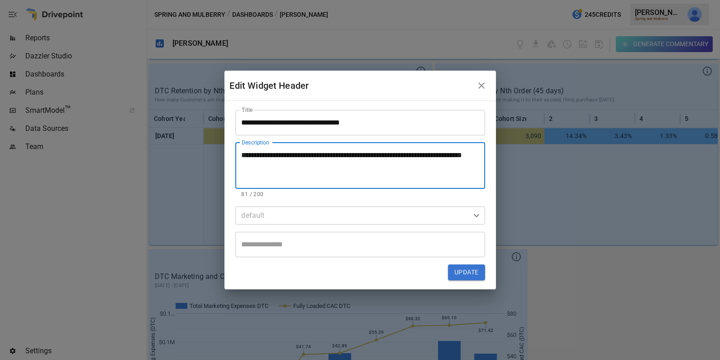
drag, startPoint x: 277, startPoint y: 156, endPoint x: 207, endPoint y: 154, distance: 69.3
click at [207, 154] on div "**********" at bounding box center [360, 180] width 720 height 360
type textarea "**********"
click at [469, 275] on button "Update" at bounding box center [466, 272] width 37 height 16
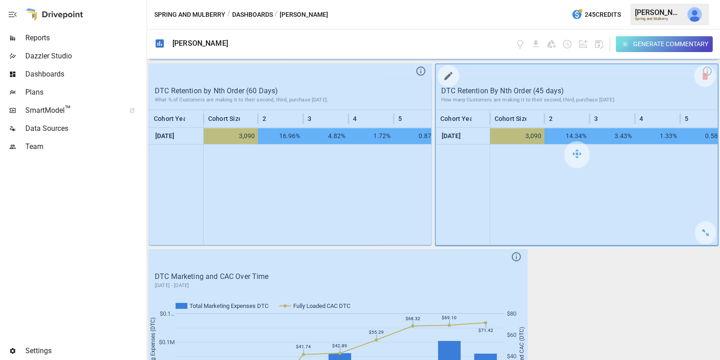
click at [449, 77] on icon "button" at bounding box center [448, 76] width 11 height 11
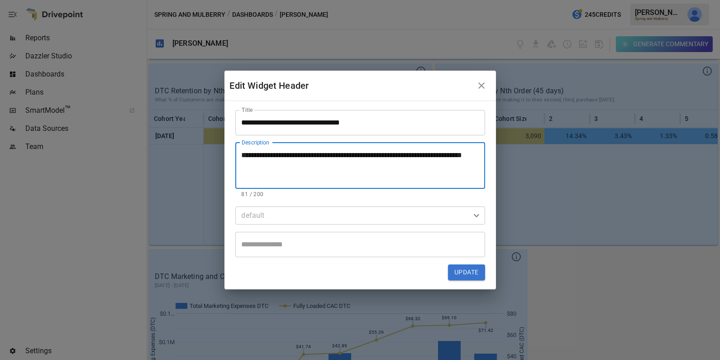
drag, startPoint x: 277, startPoint y: 155, endPoint x: 218, endPoint y: 155, distance: 58.4
click at [218, 155] on div "**********" at bounding box center [360, 180] width 720 height 360
type textarea "**********"
click at [472, 274] on button "Update" at bounding box center [466, 272] width 37 height 16
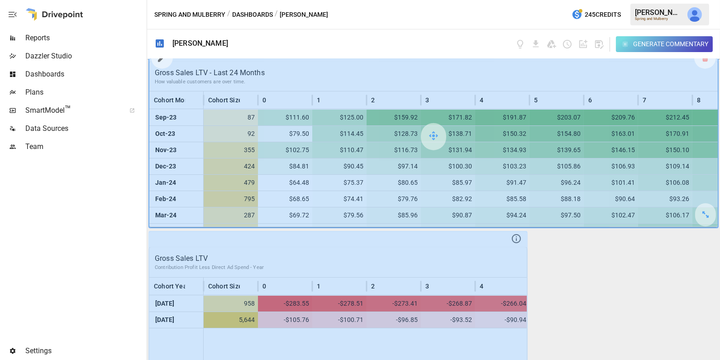
scroll to position [2108, 0]
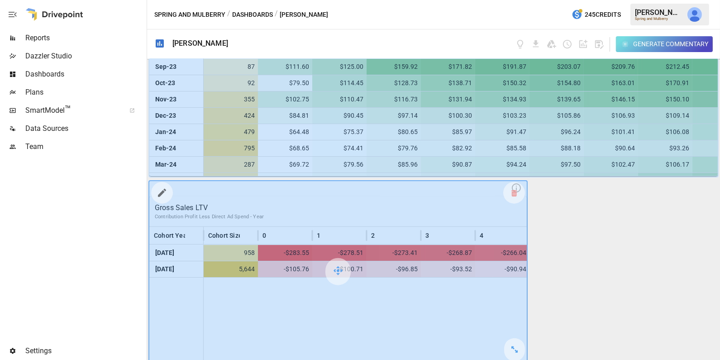
click at [165, 190] on icon "button" at bounding box center [162, 192] width 11 height 11
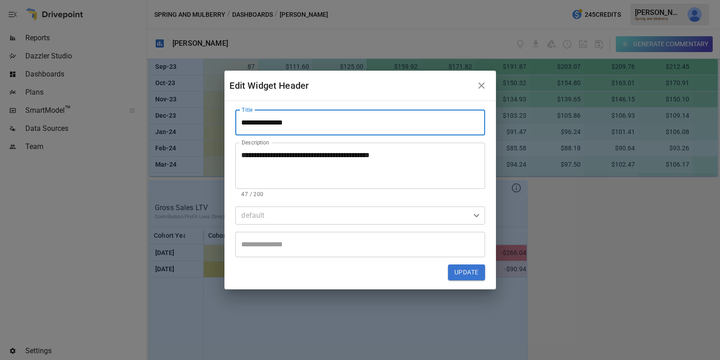
drag, startPoint x: 301, startPoint y: 122, endPoint x: 224, endPoint y: 116, distance: 76.7
click at [225, 116] on div "**********" at bounding box center [361, 195] width 272 height 188
click at [323, 153] on textarea "**********" at bounding box center [360, 165] width 237 height 31
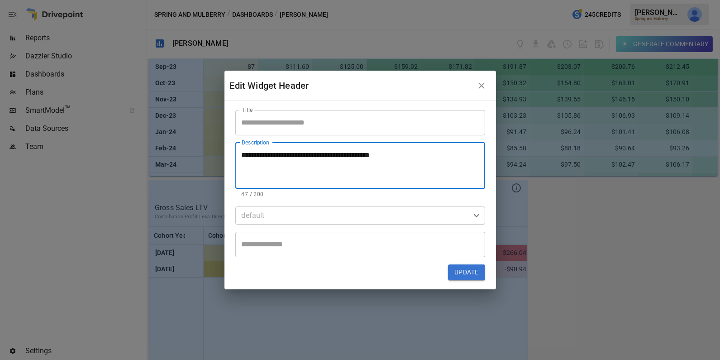
click at [323, 153] on textarea "**********" at bounding box center [360, 165] width 237 height 31
click at [301, 119] on input "Title" at bounding box center [360, 122] width 250 height 25
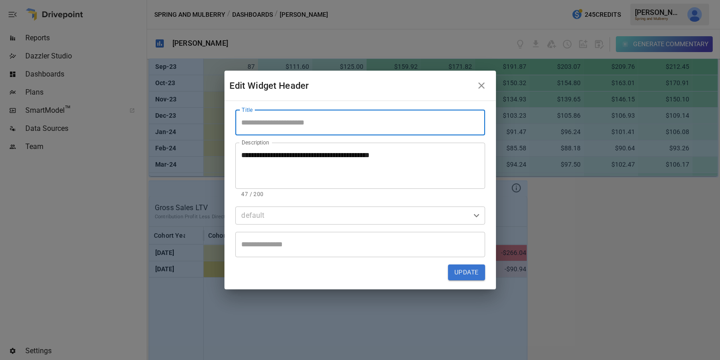
paste input "**********"
type input "**********"
click at [335, 158] on textarea "**********" at bounding box center [360, 165] width 237 height 31
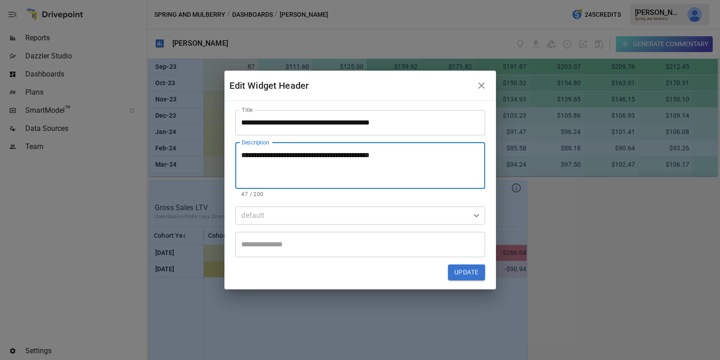
click at [335, 158] on textarea "**********" at bounding box center [360, 165] width 237 height 31
type textarea "**********"
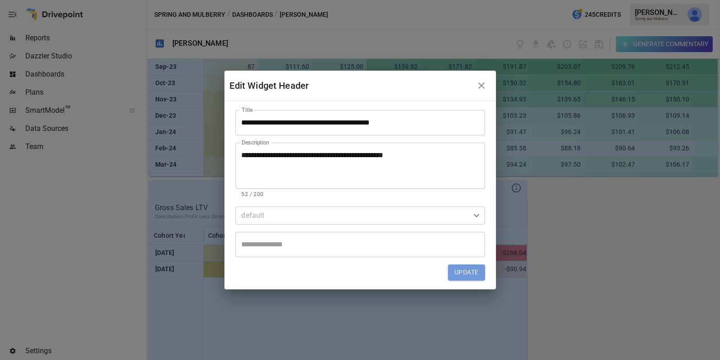
click at [465, 269] on button "Update" at bounding box center [466, 272] width 37 height 16
